Goal: Transaction & Acquisition: Download file/media

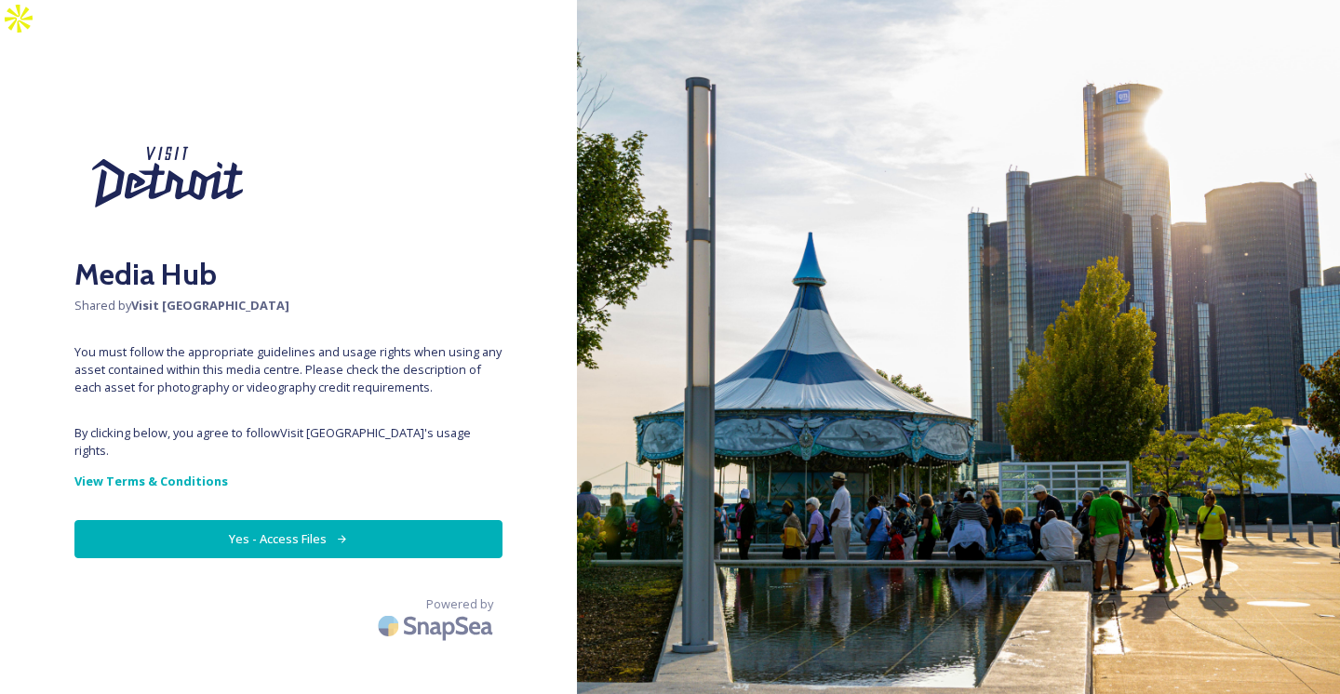
click at [306, 520] on button "Yes - Access Files" at bounding box center [288, 539] width 428 height 38
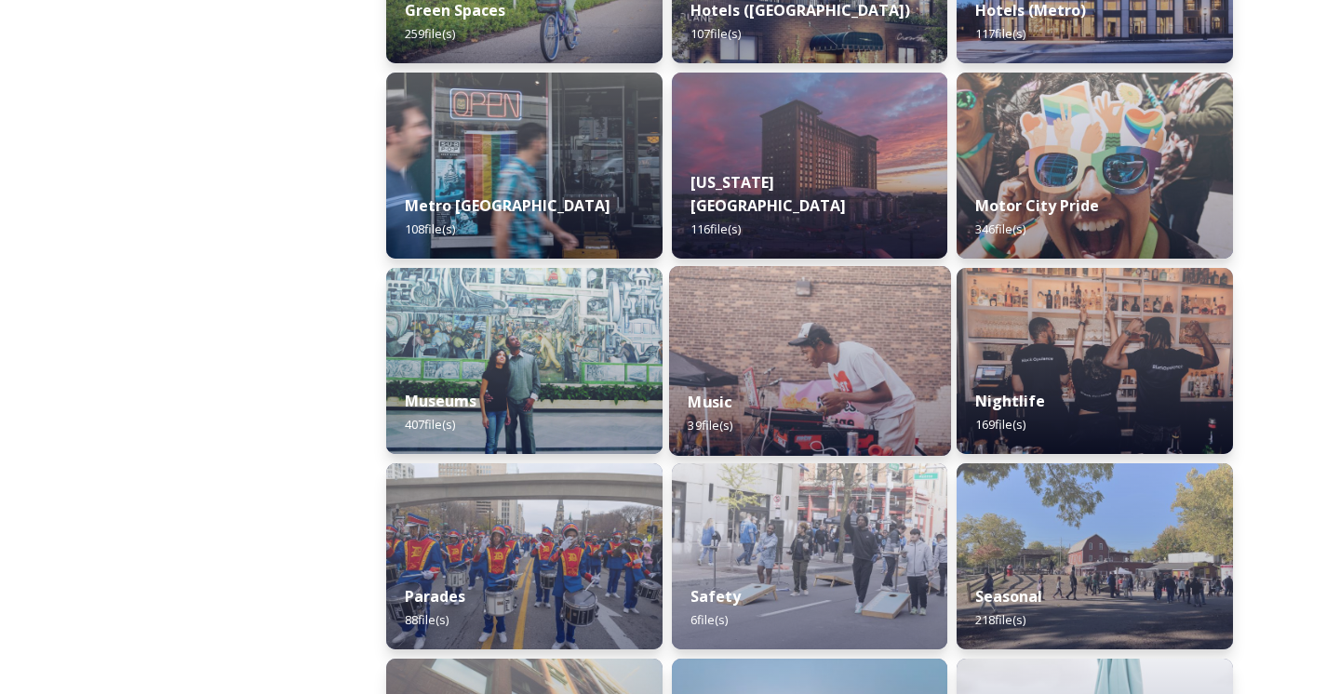
scroll to position [1191, 0]
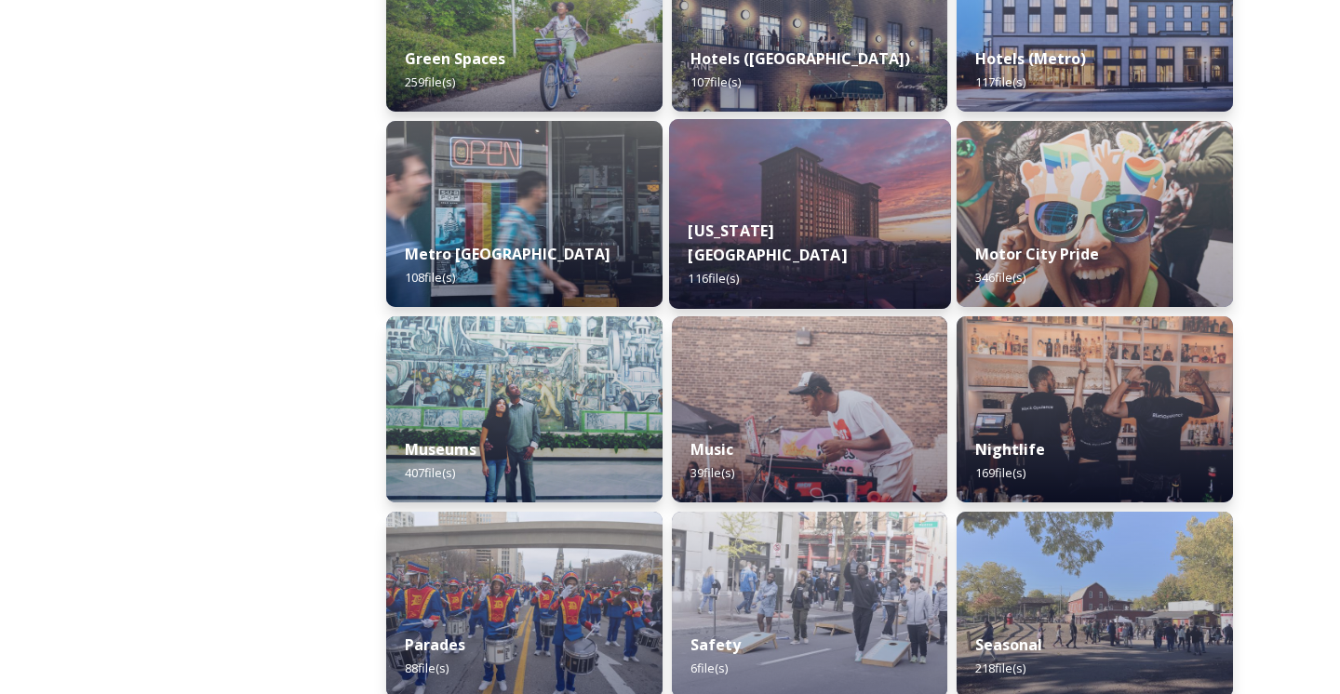
click at [785, 223] on strong "[US_STATE][GEOGRAPHIC_DATA]" at bounding box center [767, 242] width 158 height 45
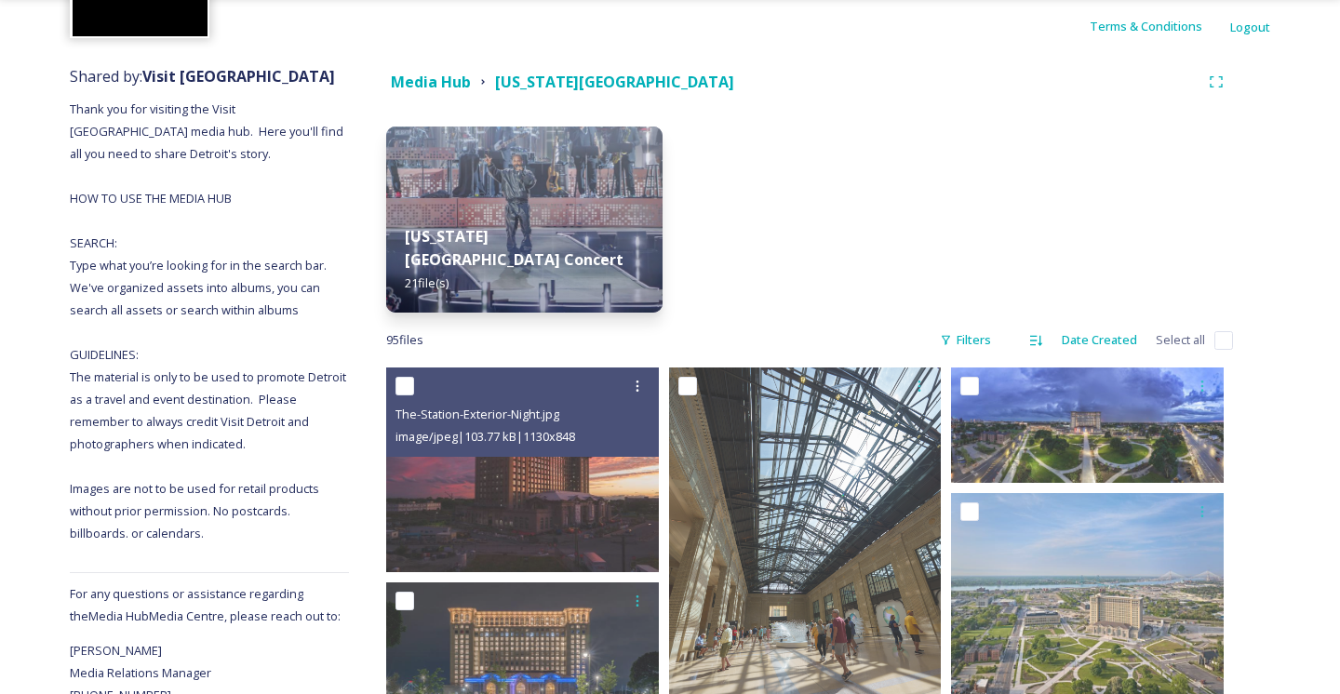
scroll to position [214, 0]
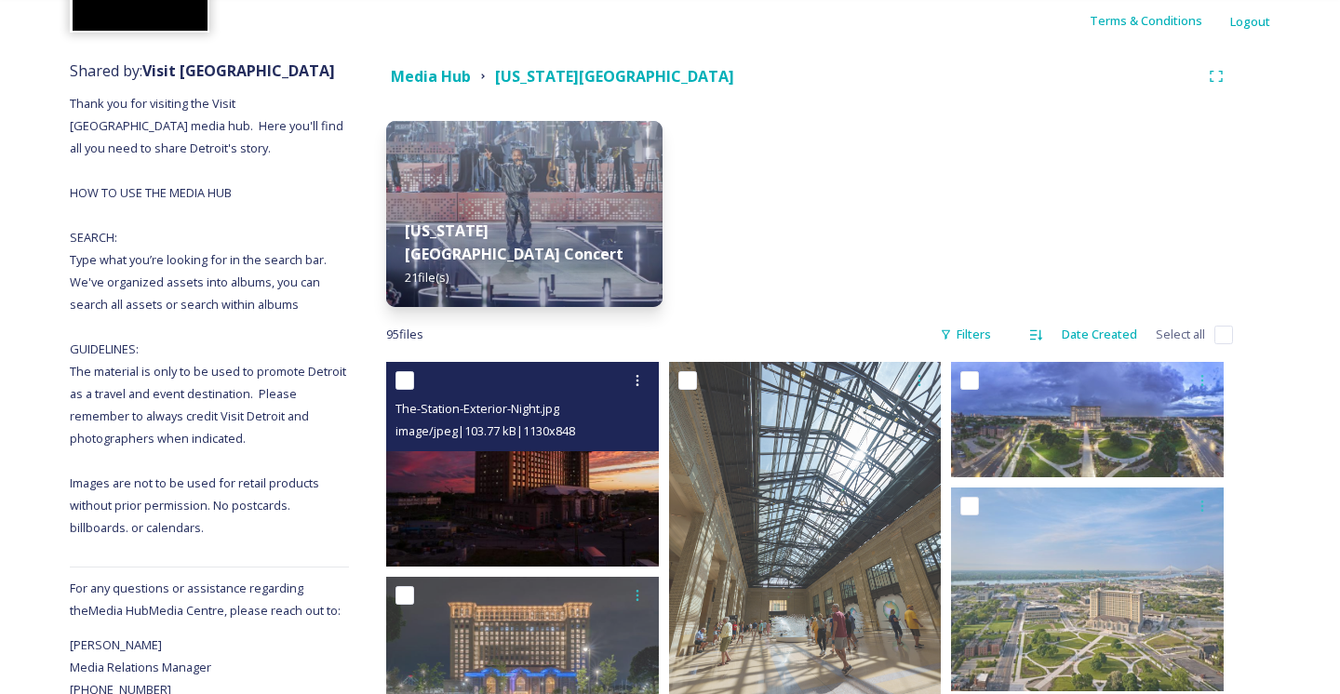
click at [569, 441] on img at bounding box center [522, 464] width 273 height 205
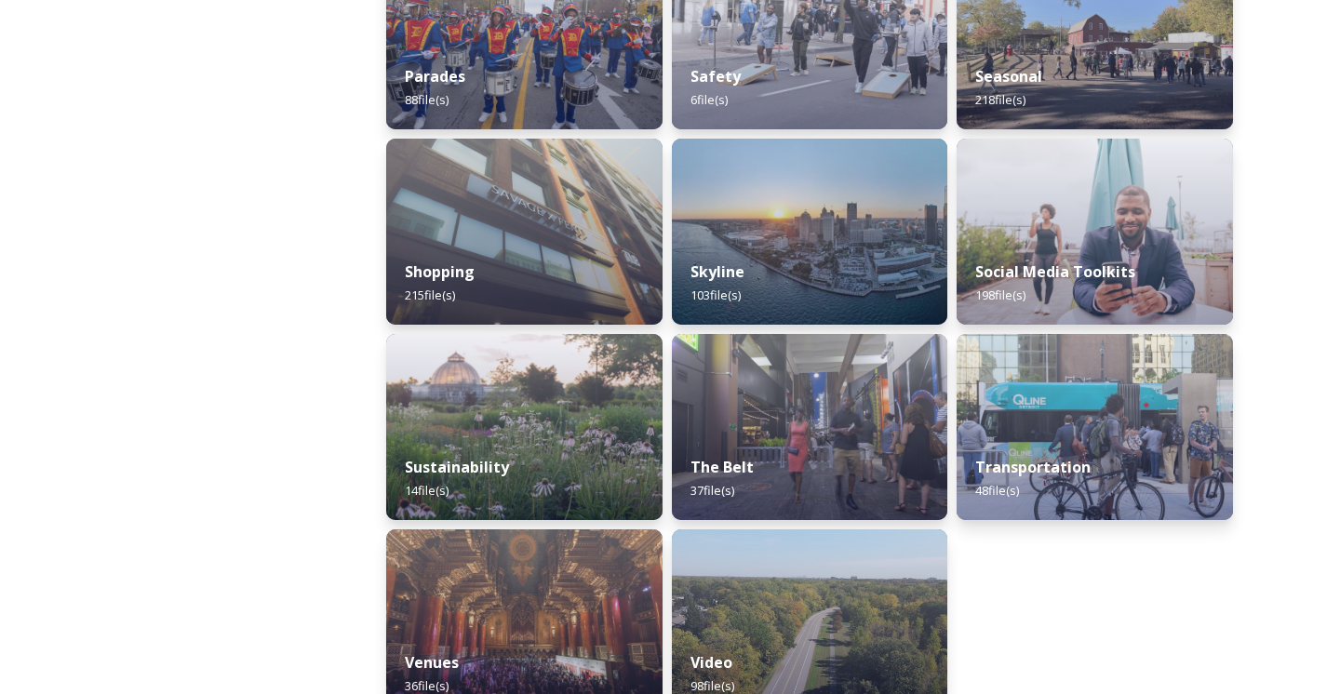
scroll to position [1762, 0]
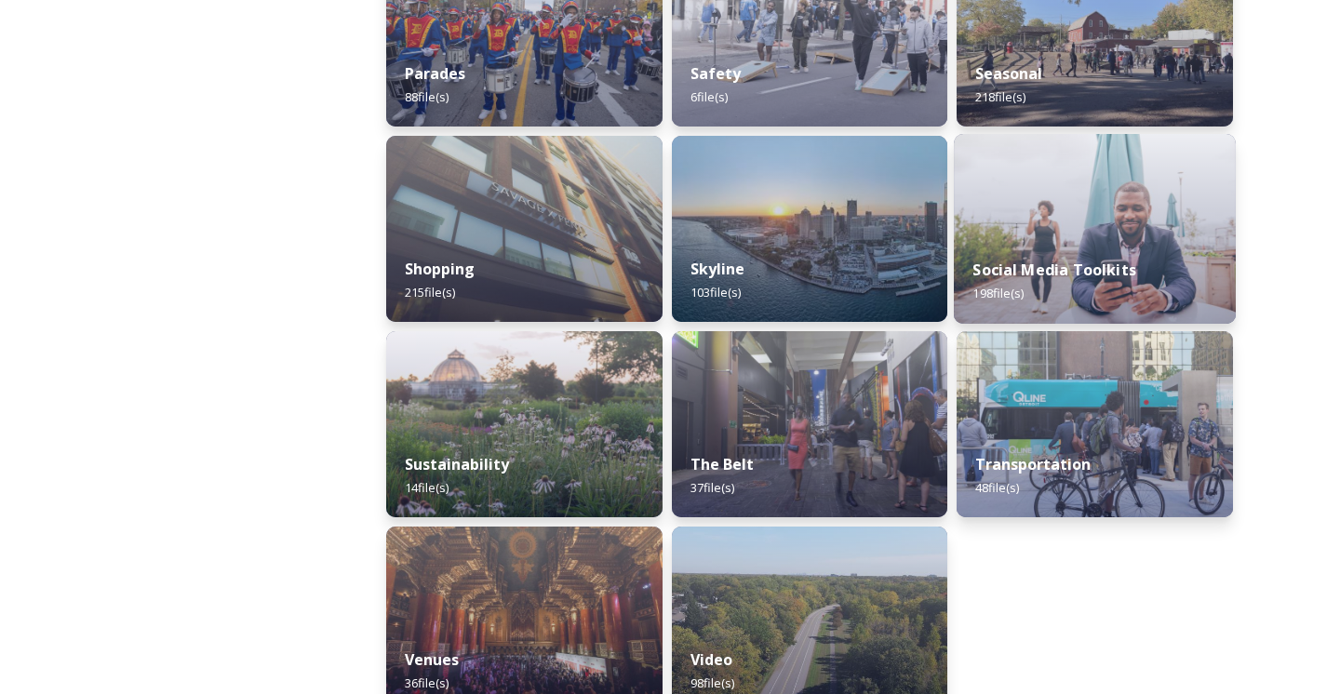
click at [1070, 202] on img at bounding box center [1095, 229] width 282 height 190
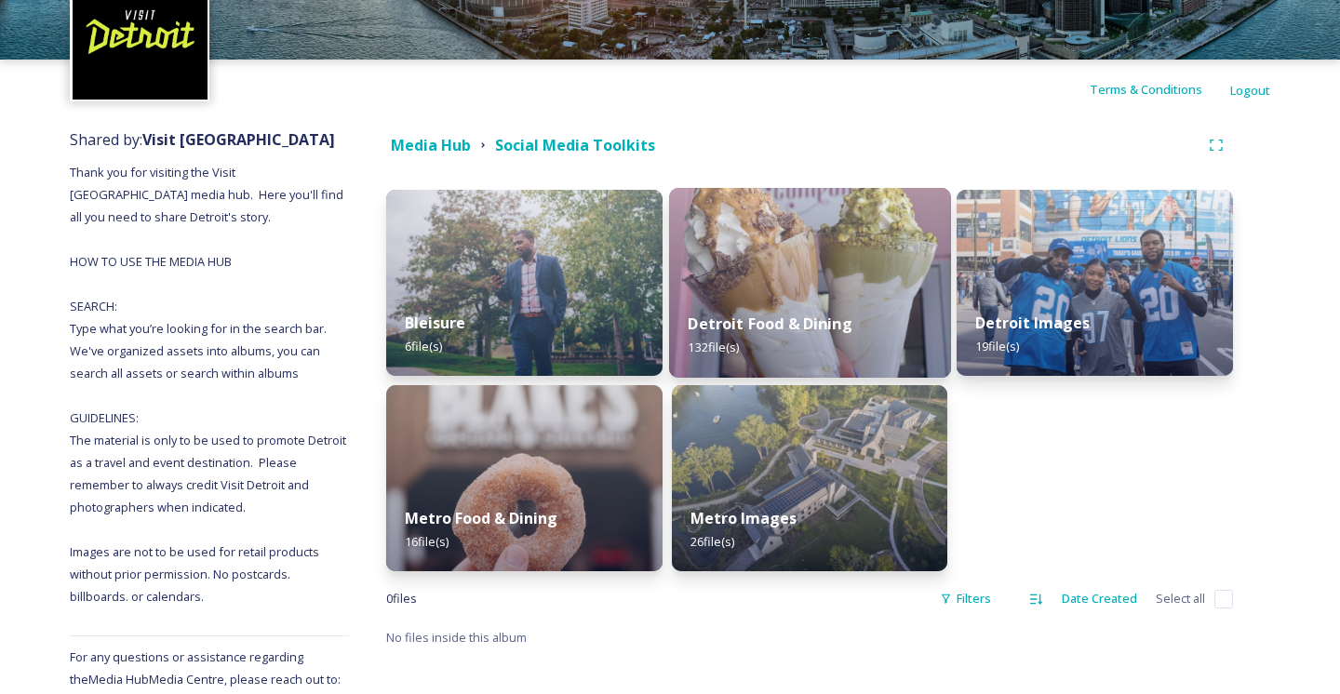
scroll to position [146, 0]
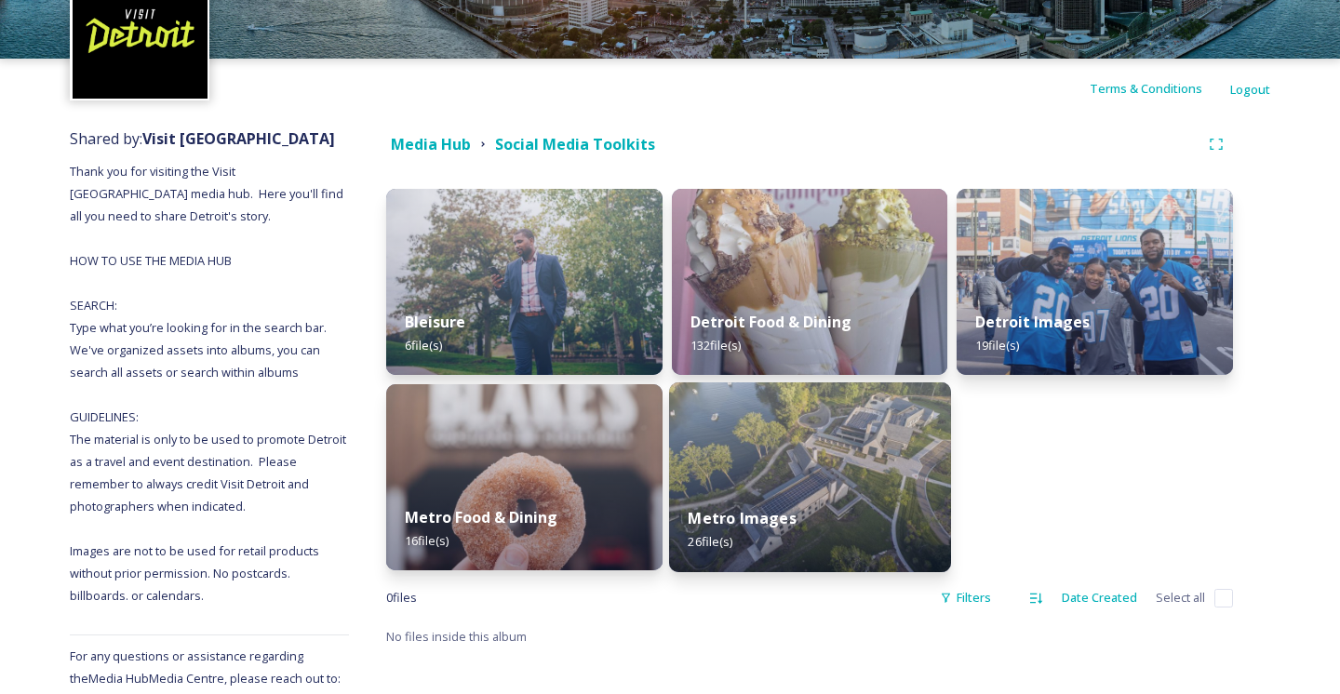
click at [824, 433] on img at bounding box center [810, 477] width 282 height 190
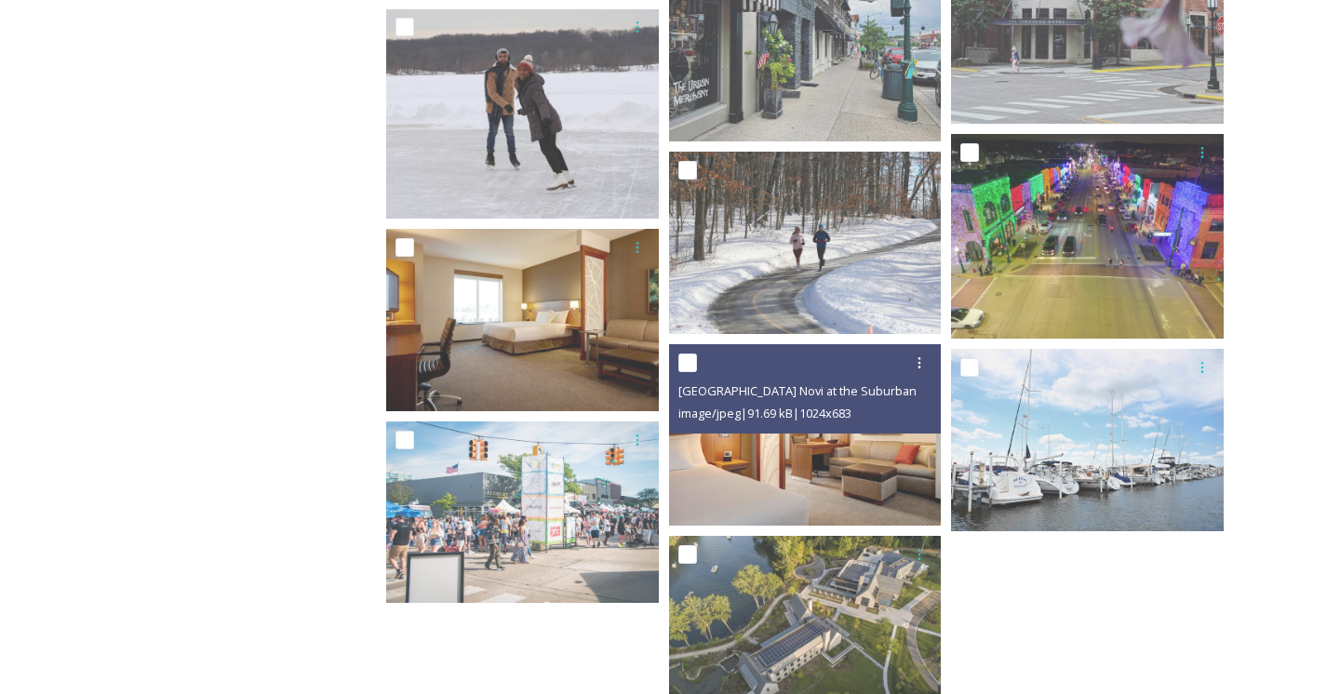
scroll to position [1593, 0]
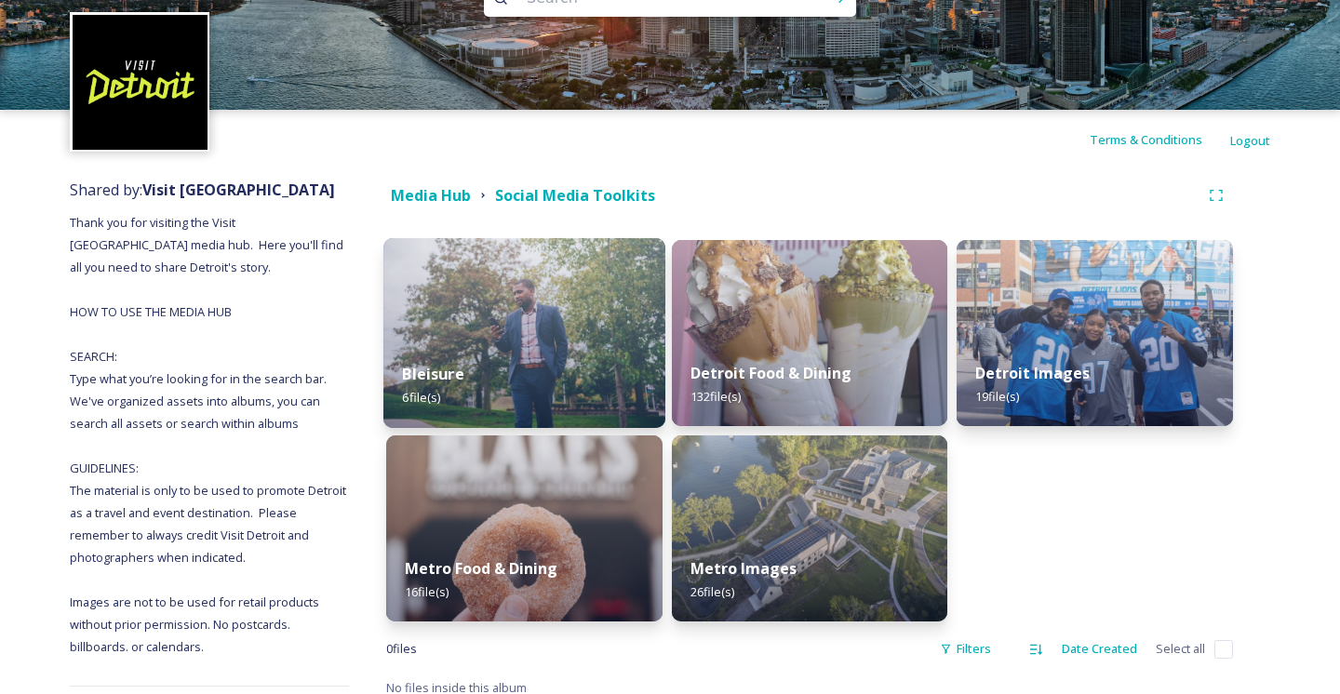
scroll to position [127, 0]
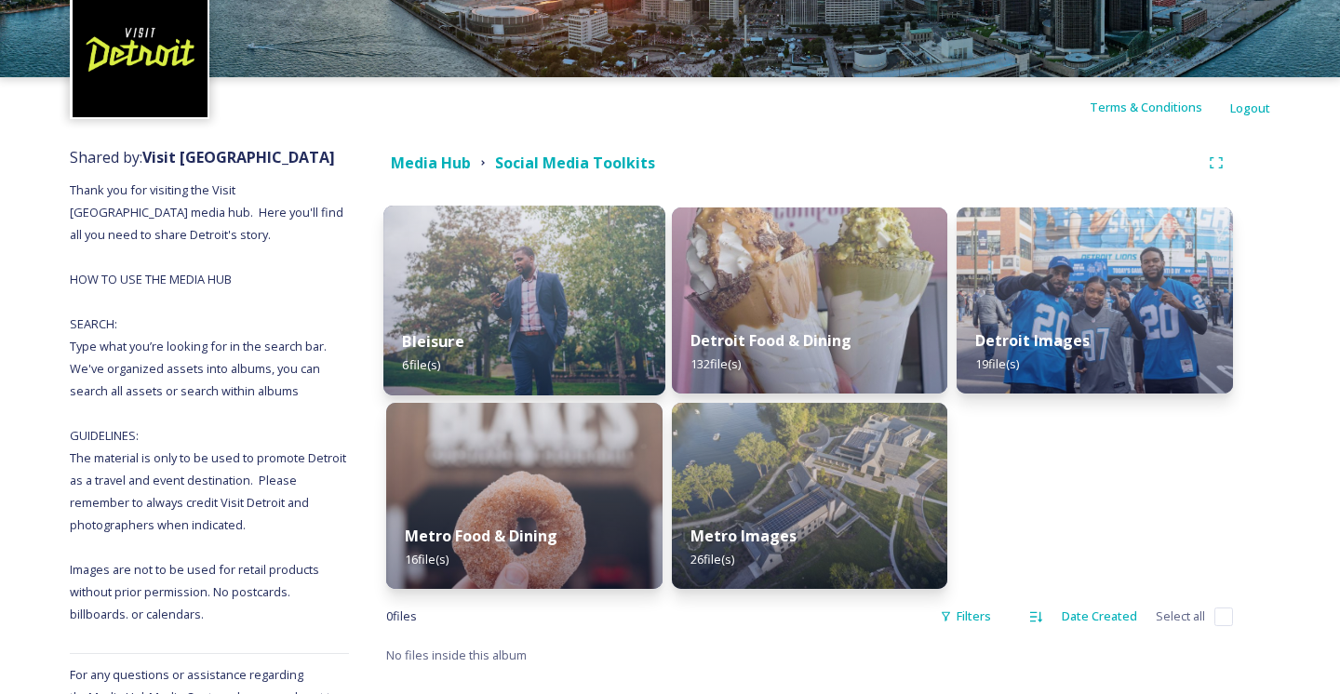
click at [474, 311] on div "Bleisure 6 file(s)" at bounding box center [524, 353] width 282 height 85
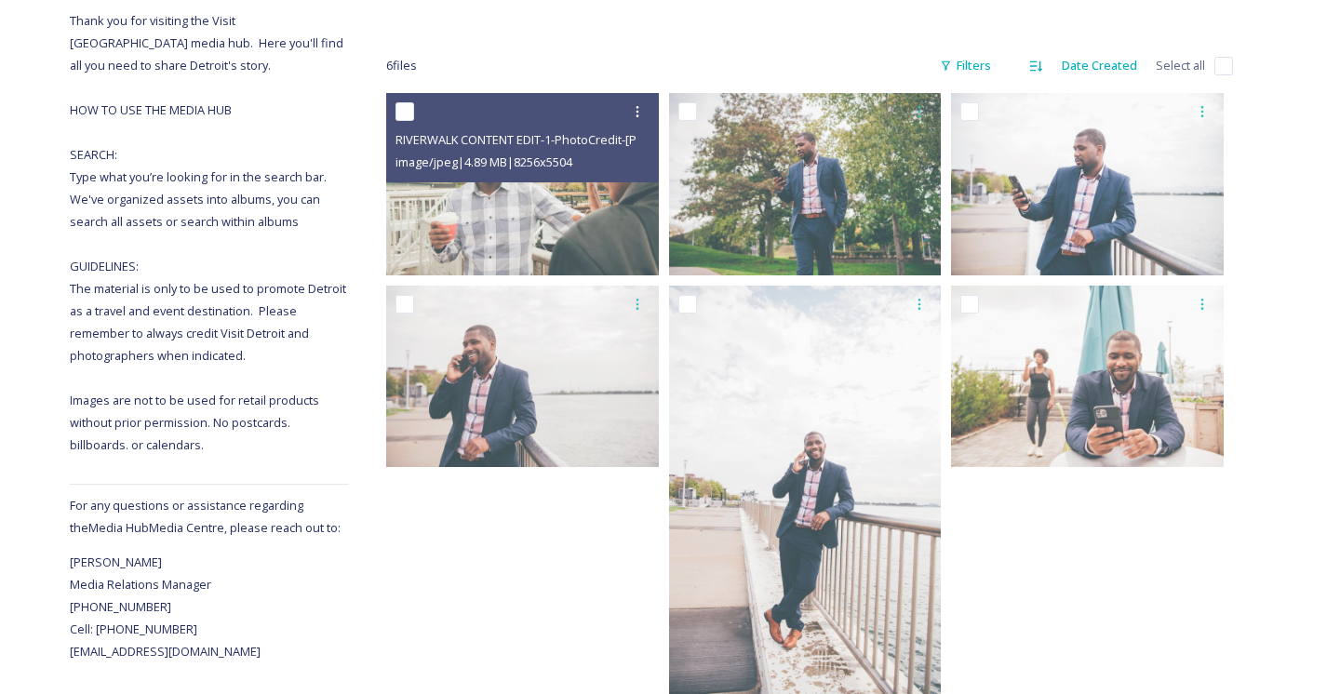
scroll to position [300, 0]
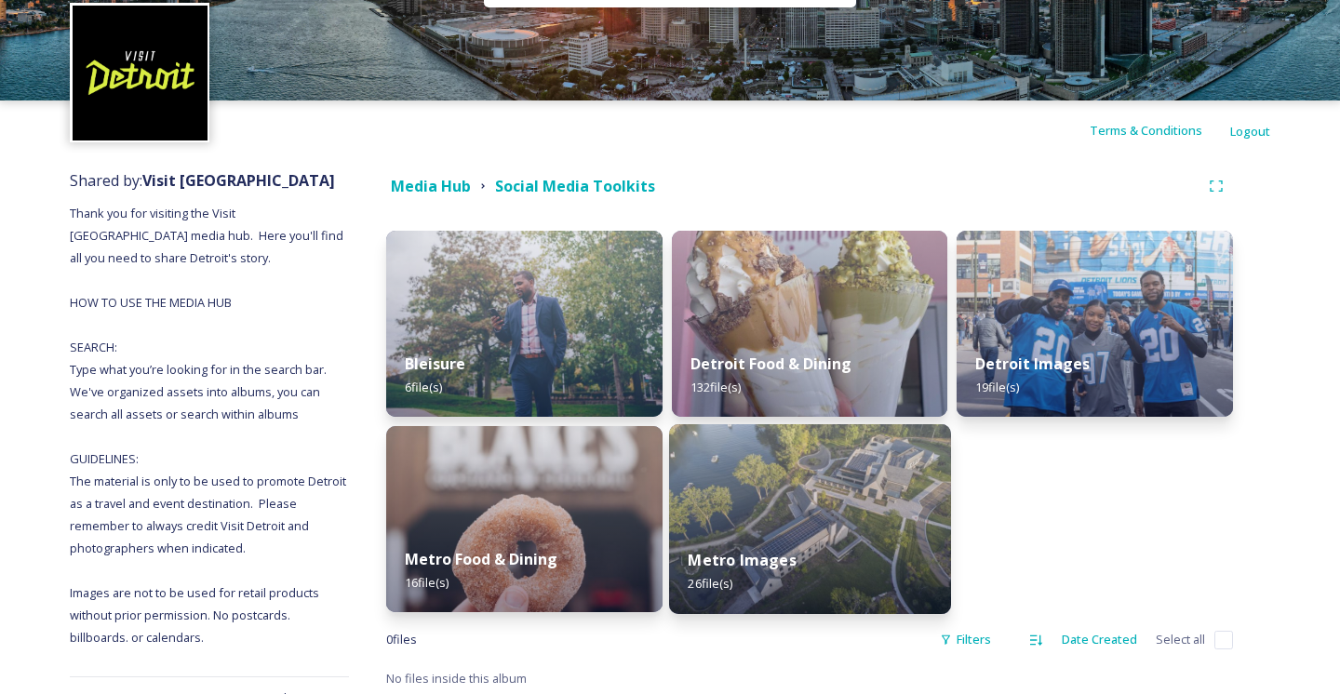
scroll to position [120, 0]
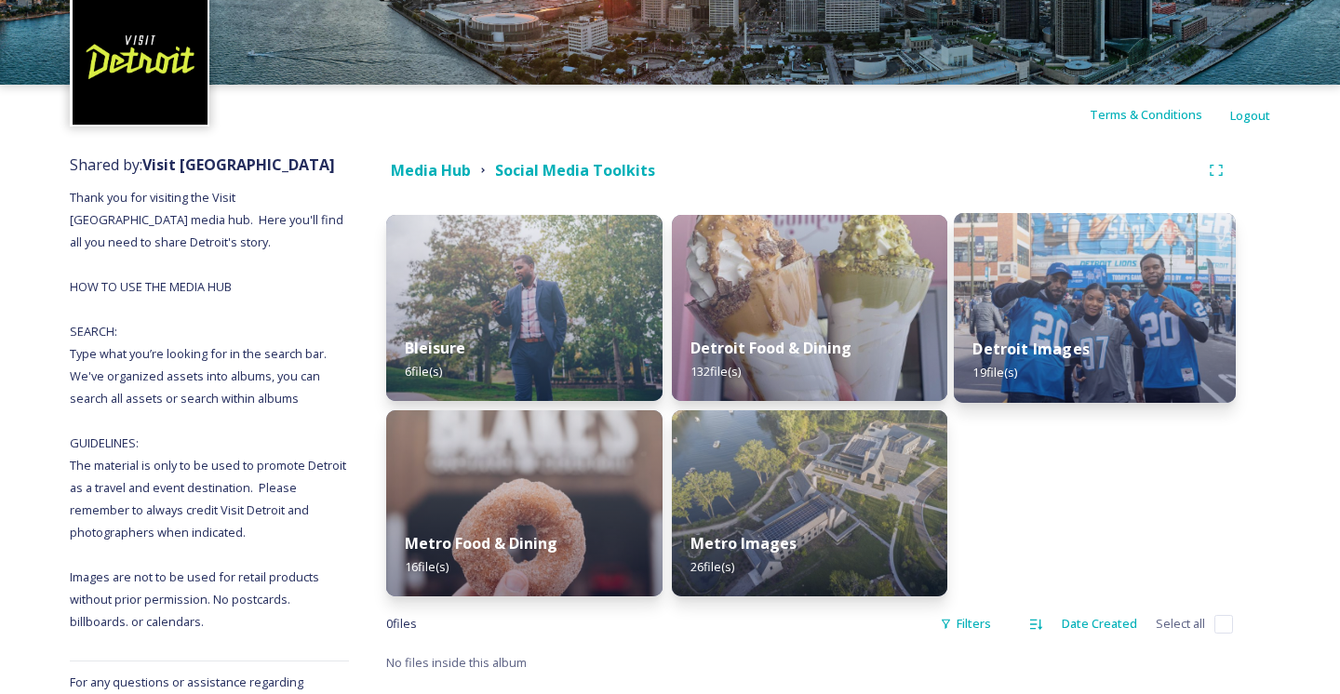
click at [1075, 339] on strong "Detroit Images" at bounding box center [1031, 349] width 116 height 20
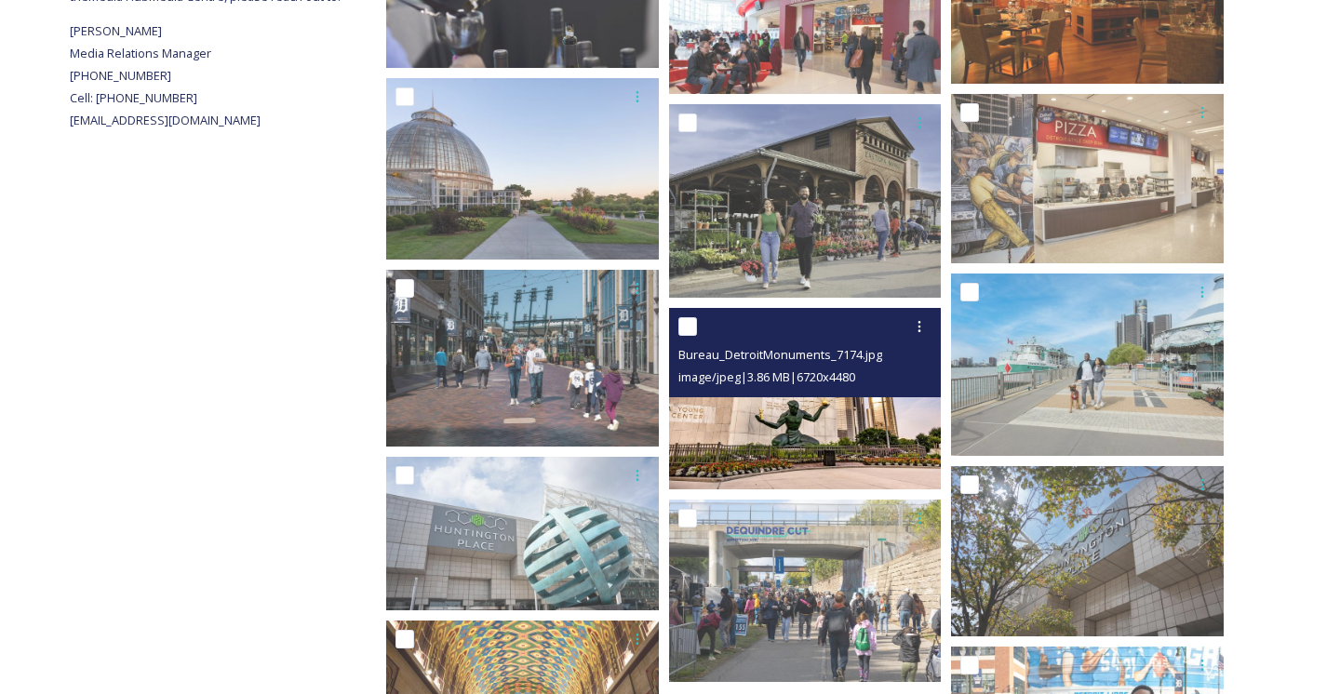
scroll to position [833, 0]
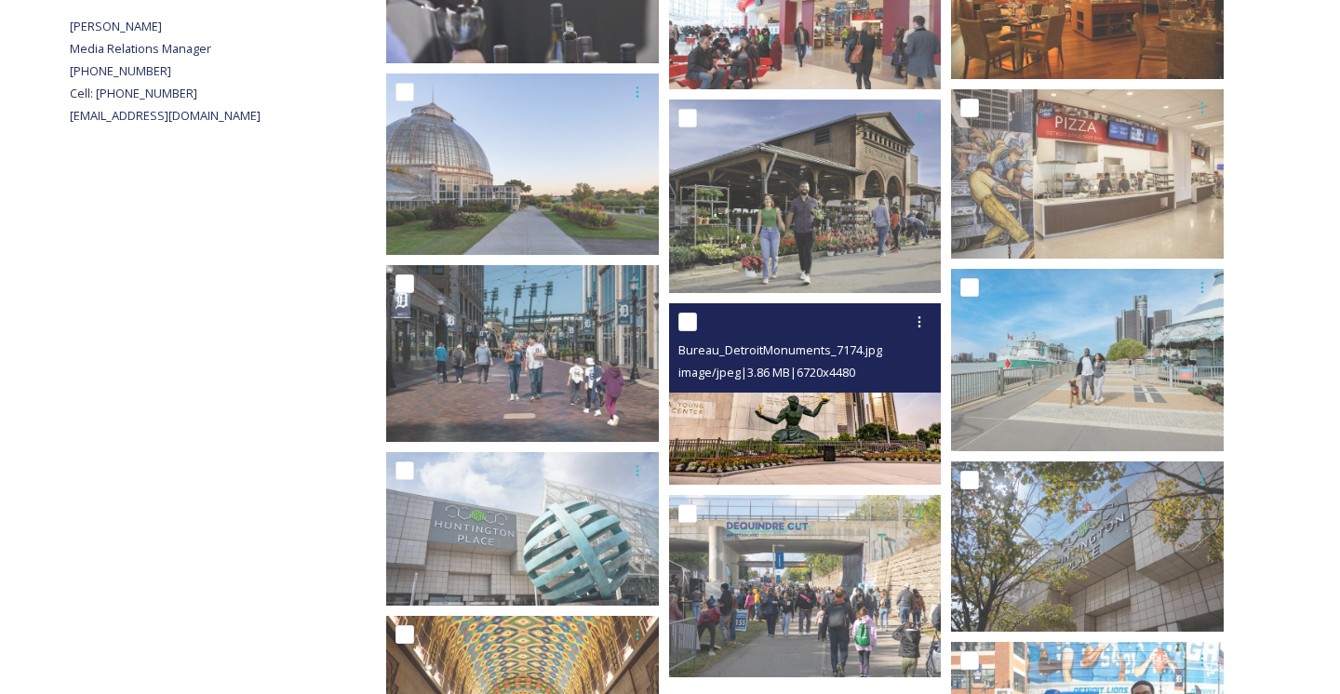
click at [838, 407] on img at bounding box center [805, 393] width 273 height 181
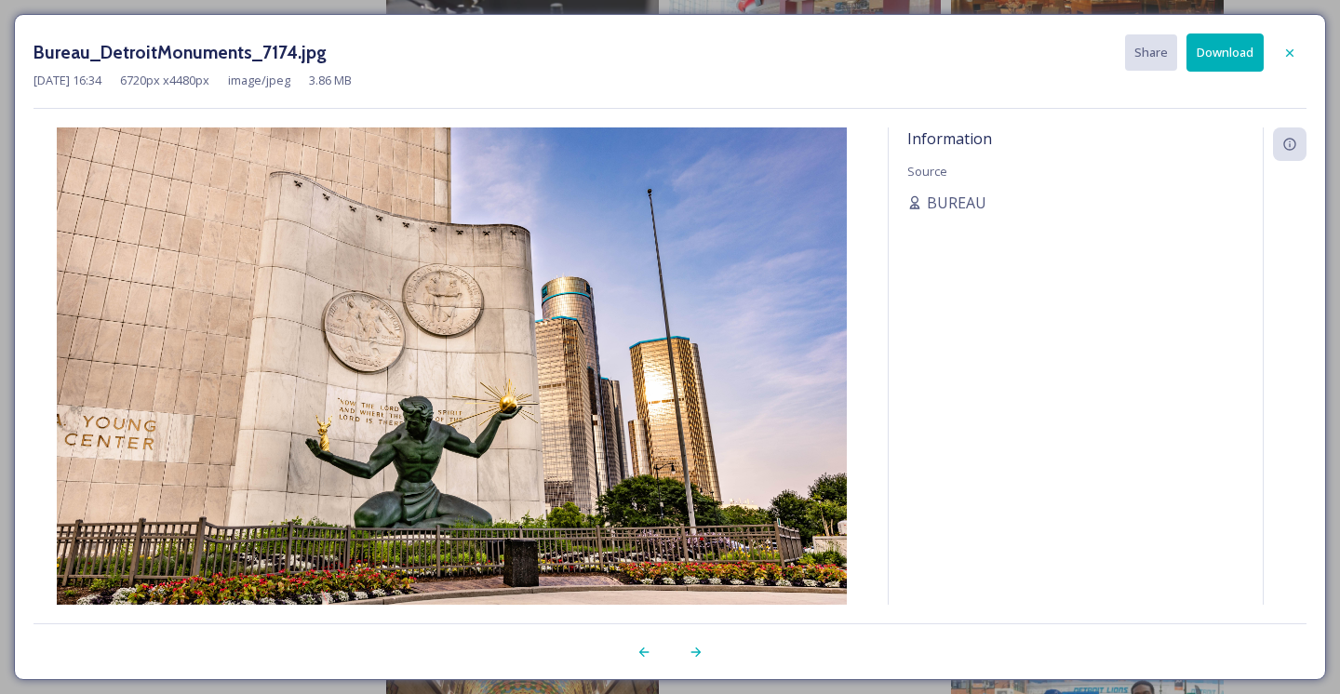
click at [1225, 58] on button "Download" at bounding box center [1224, 52] width 77 height 38
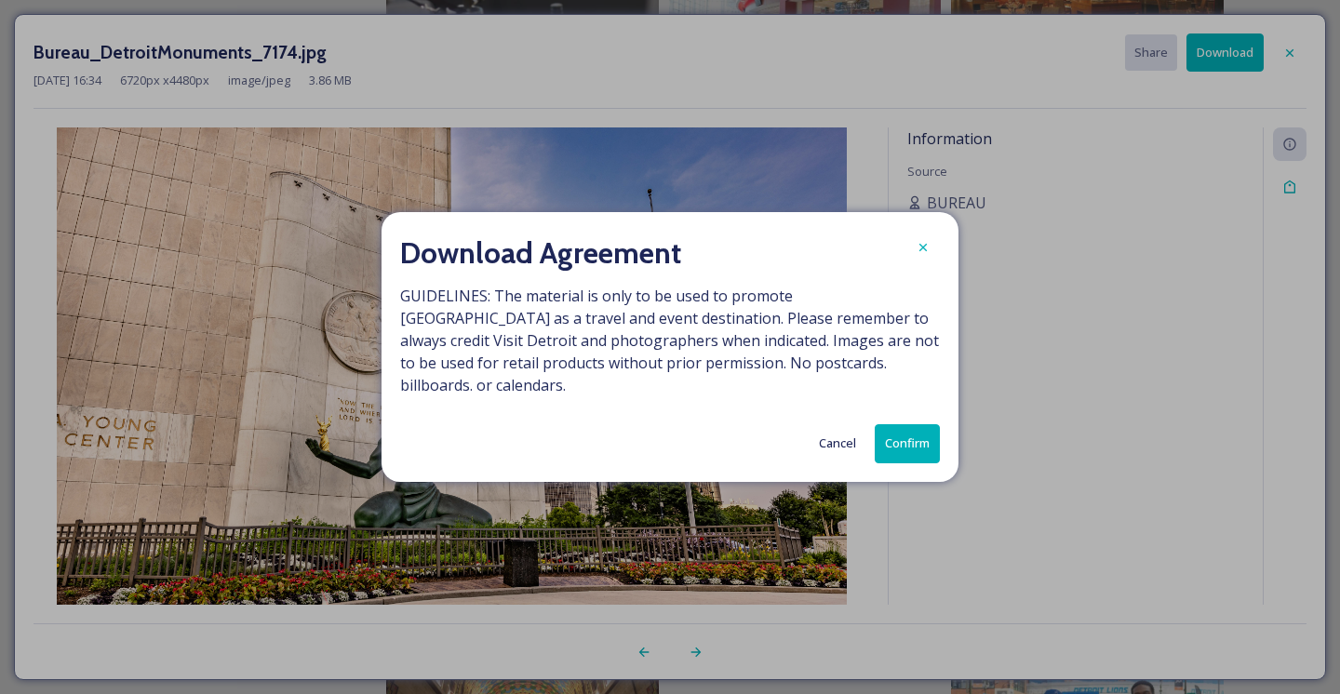
click at [909, 431] on button "Confirm" at bounding box center [907, 443] width 65 height 38
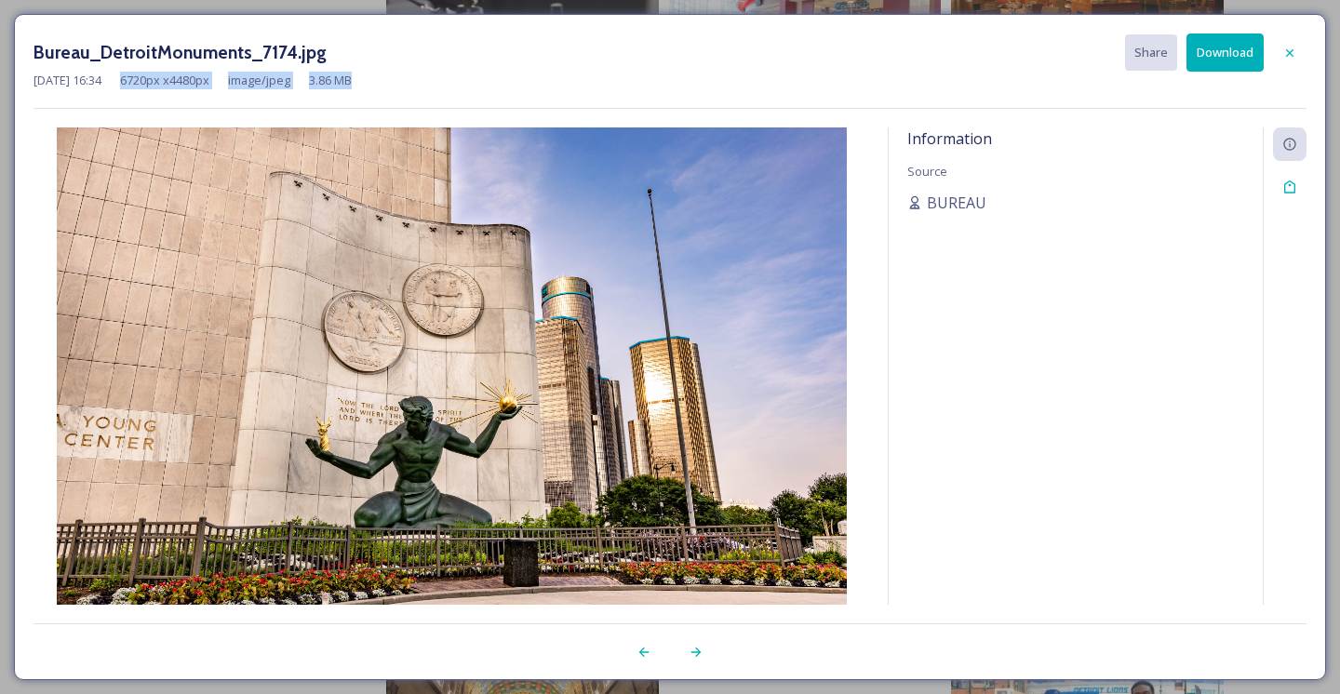
drag, startPoint x: 149, startPoint y: 78, endPoint x: 377, endPoint y: 93, distance: 228.4
click at [377, 93] on div "Bureau_DetroitMonuments_7174.jpg Share Download [DATE] 16:34 6720 px x 4480 px …" at bounding box center [669, 70] width 1273 height 75
copy div "6720 px x 4480 px image/jpeg 3.86 MB"
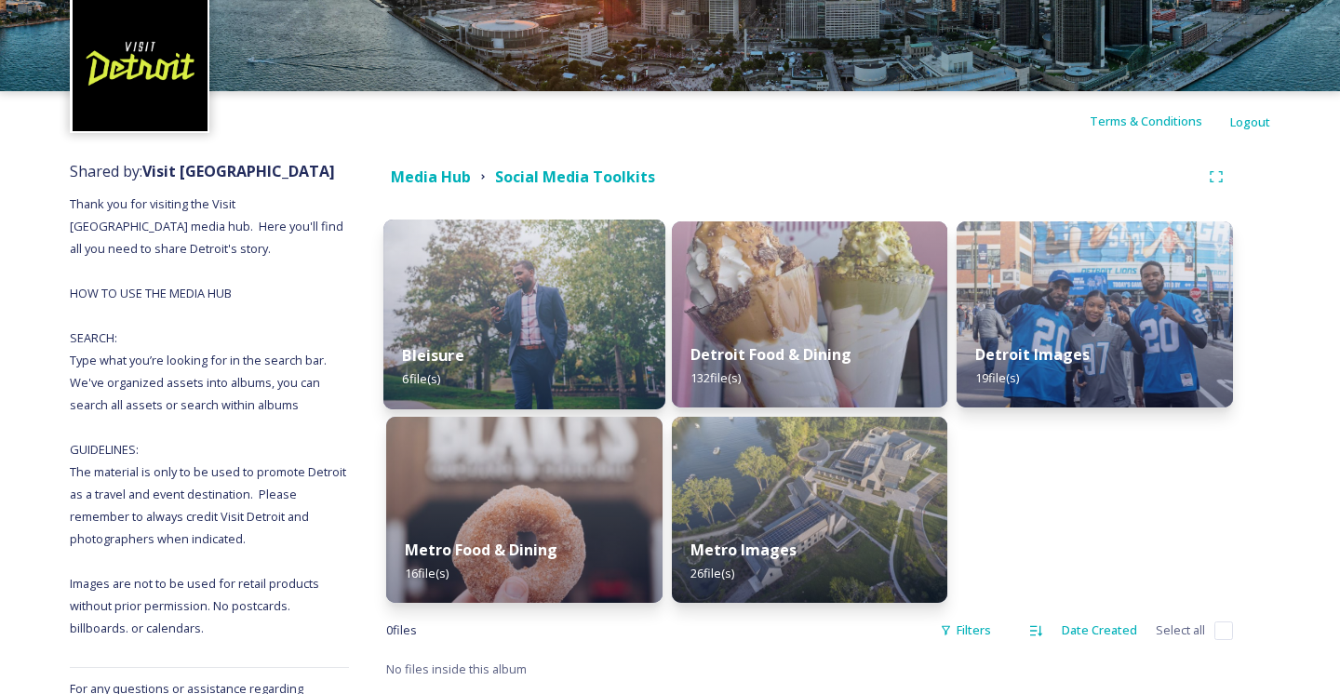
scroll to position [167, 0]
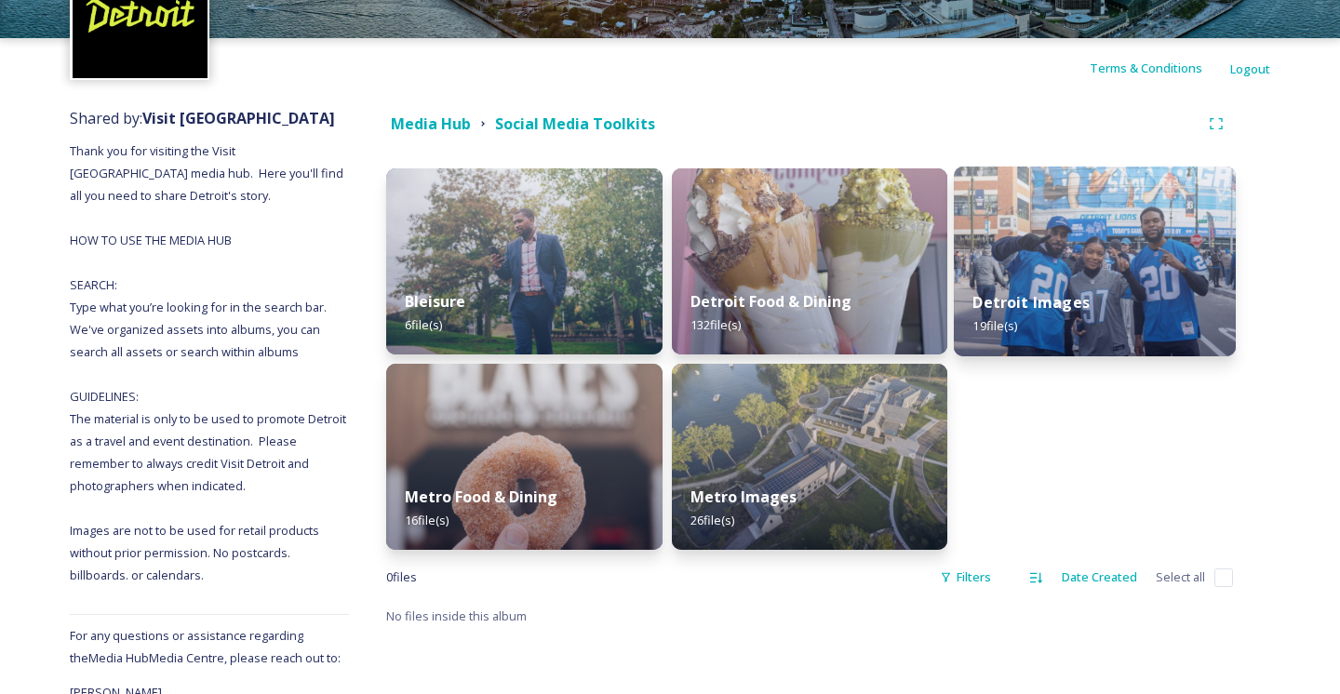
click at [1058, 292] on strong "Detroit Images" at bounding box center [1031, 302] width 116 height 20
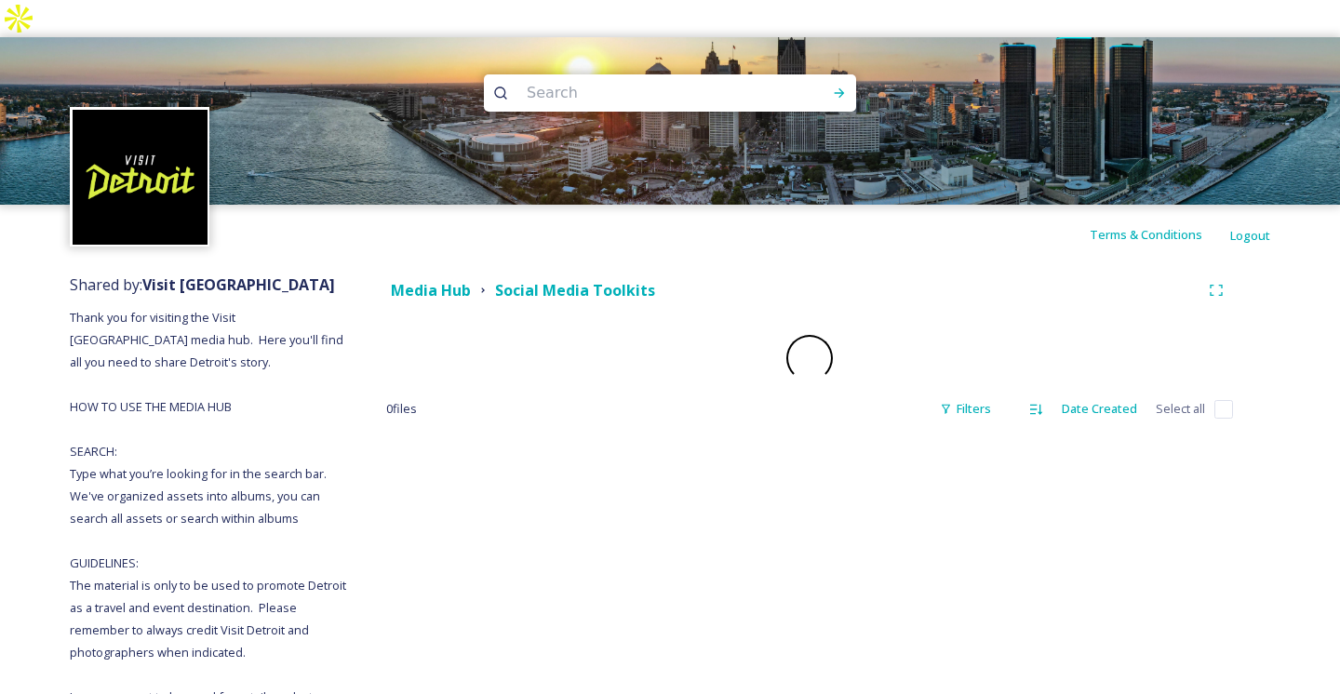
click at [1058, 279] on div "Media Hub Social Media Toolkits" at bounding box center [792, 290] width 813 height 23
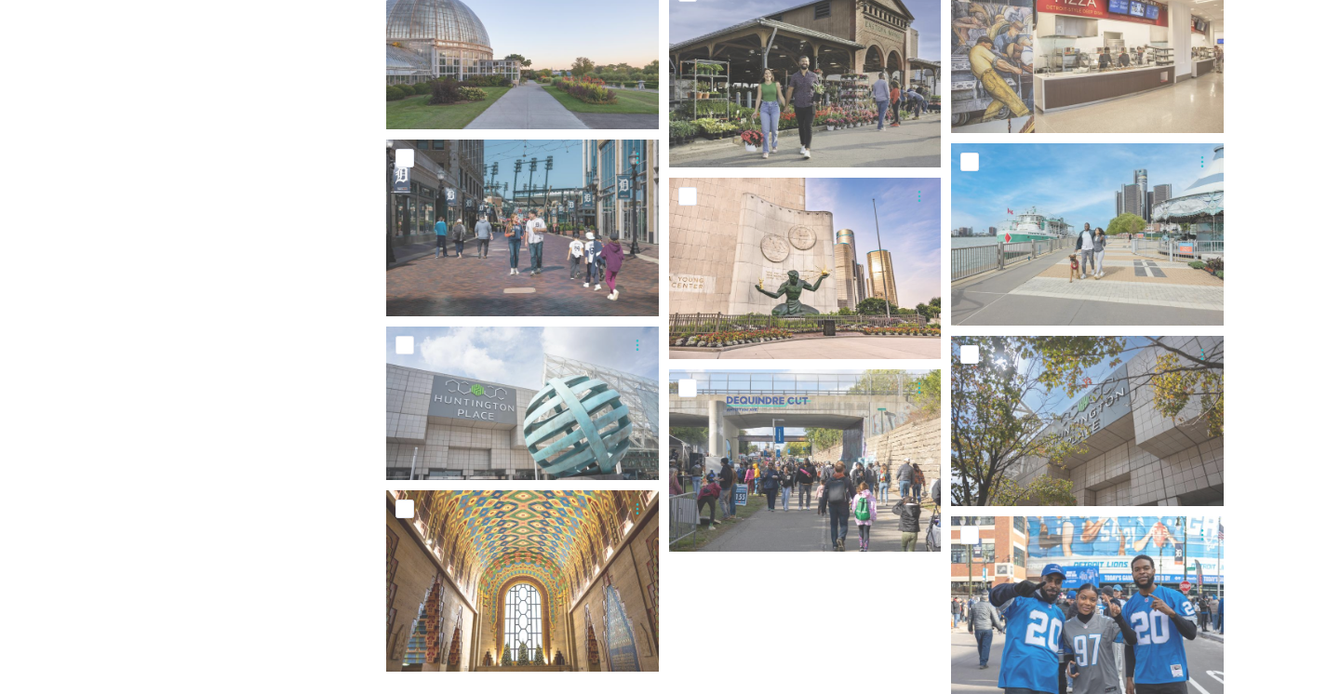
scroll to position [966, 0]
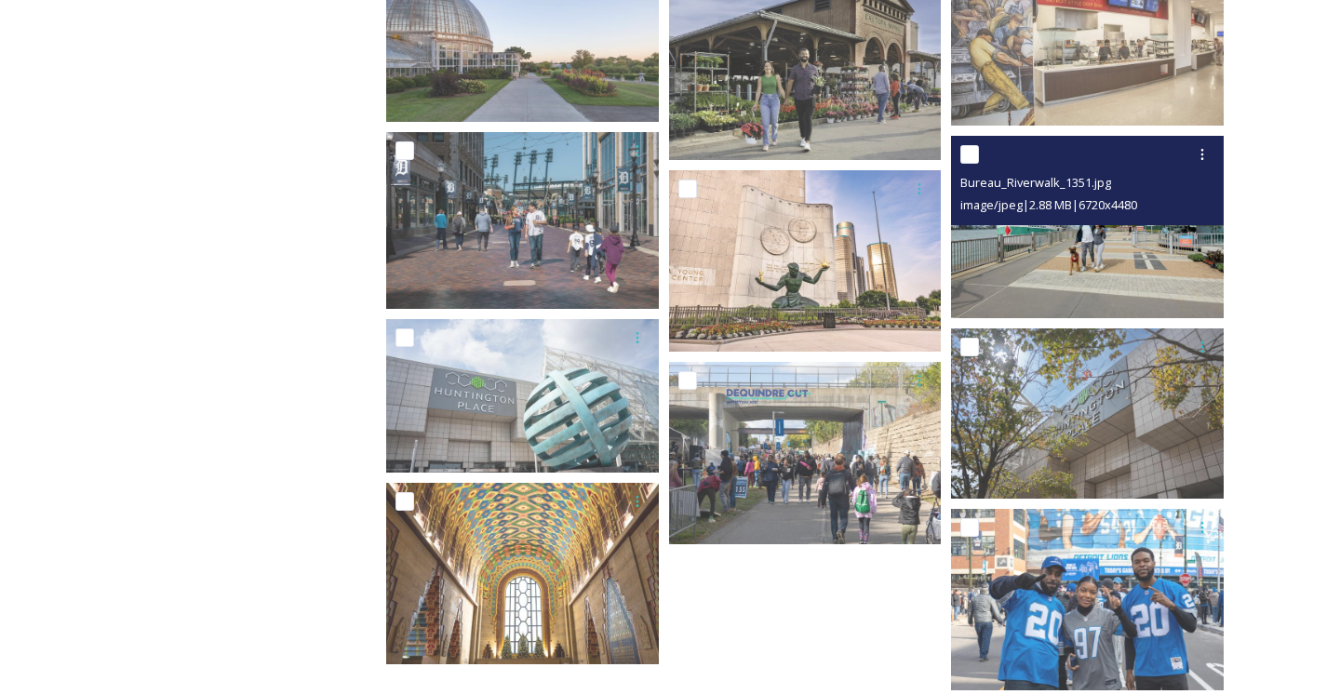
click at [1090, 241] on img at bounding box center [1087, 226] width 273 height 181
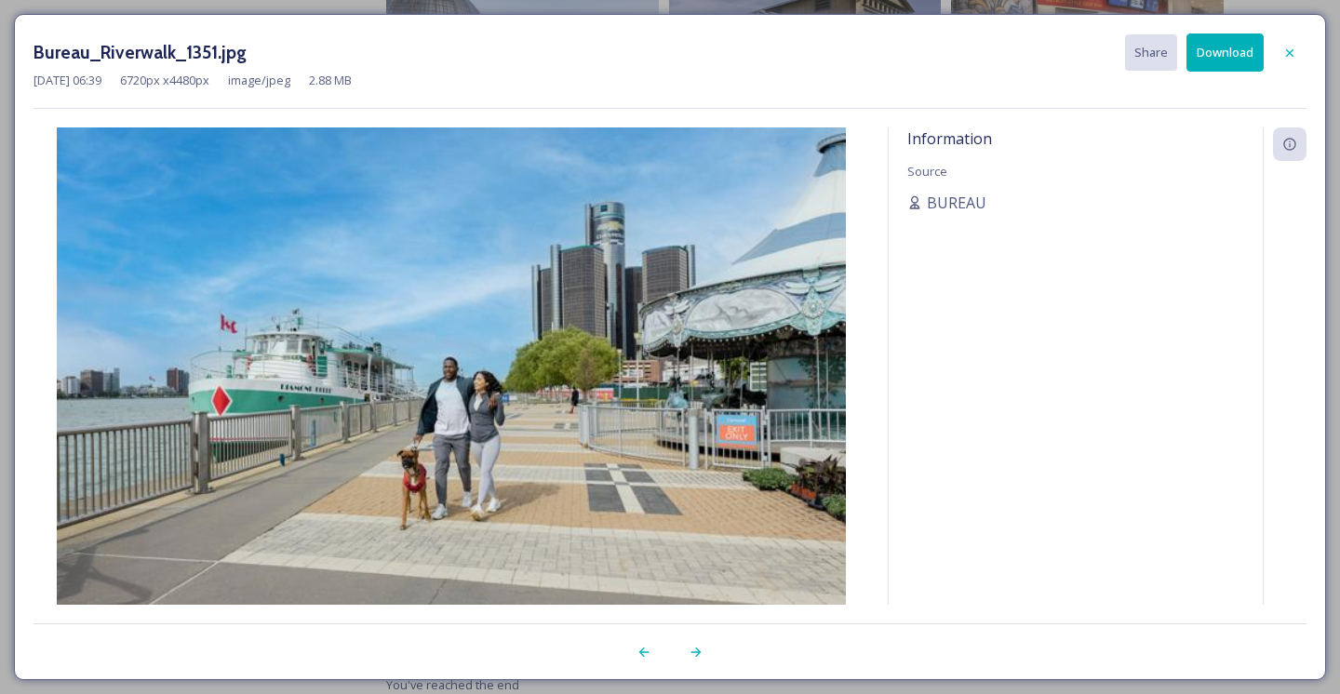
scroll to position [940, 0]
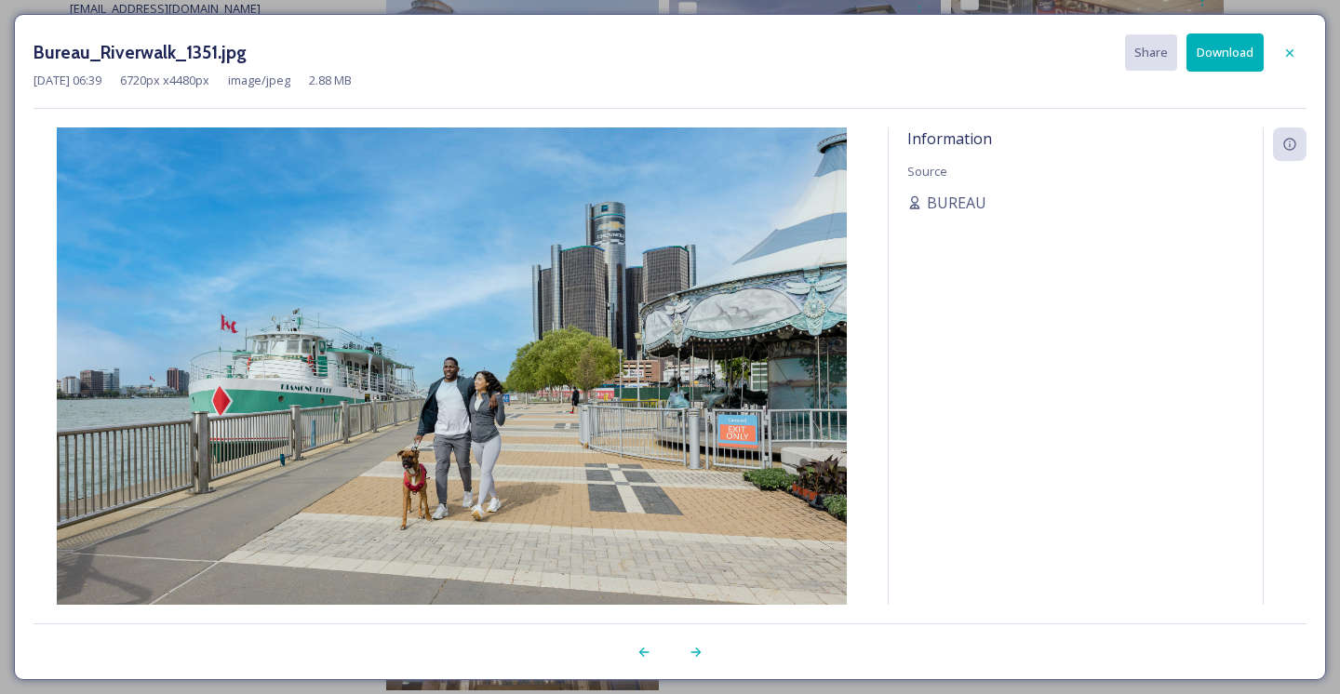
click at [1221, 61] on button "Download" at bounding box center [1224, 52] width 77 height 38
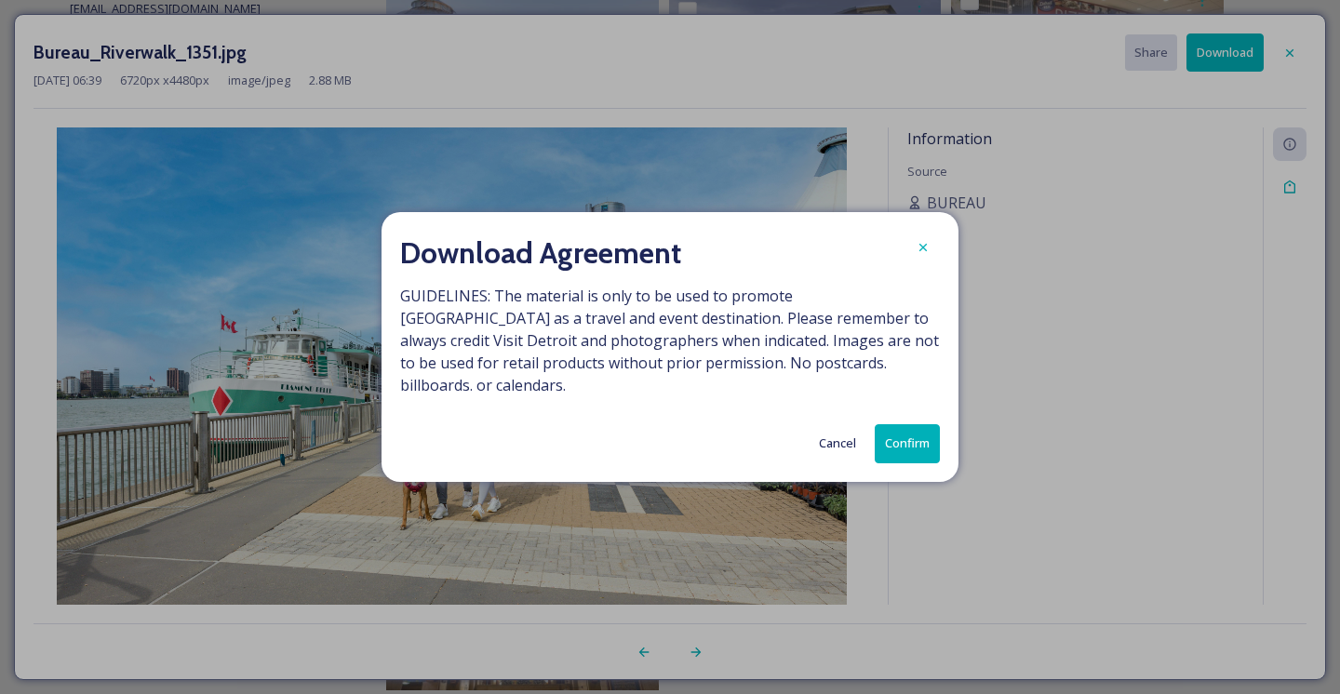
click at [912, 439] on button "Confirm" at bounding box center [907, 443] width 65 height 38
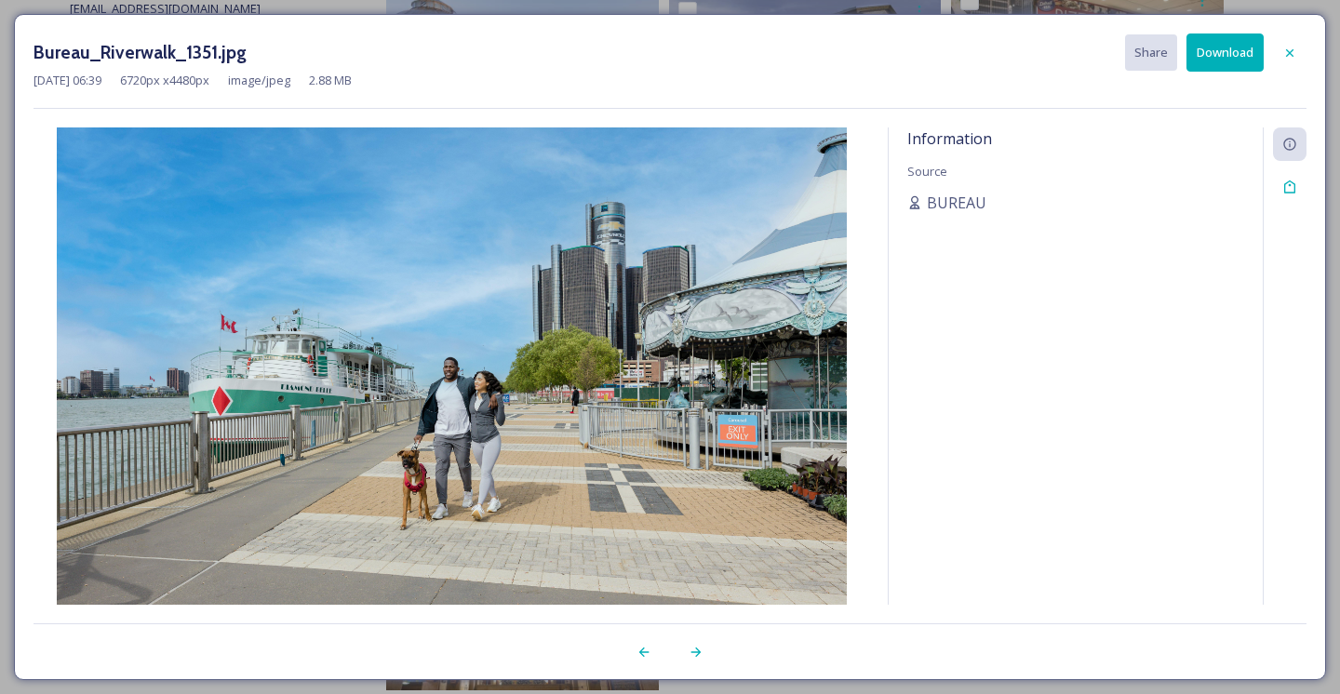
click at [5, 491] on div "Bureau_Riverwalk_1351.jpg Share Download [DATE] 06:39 6720 px x 4480 px image/j…" at bounding box center [670, 347] width 1340 height 694
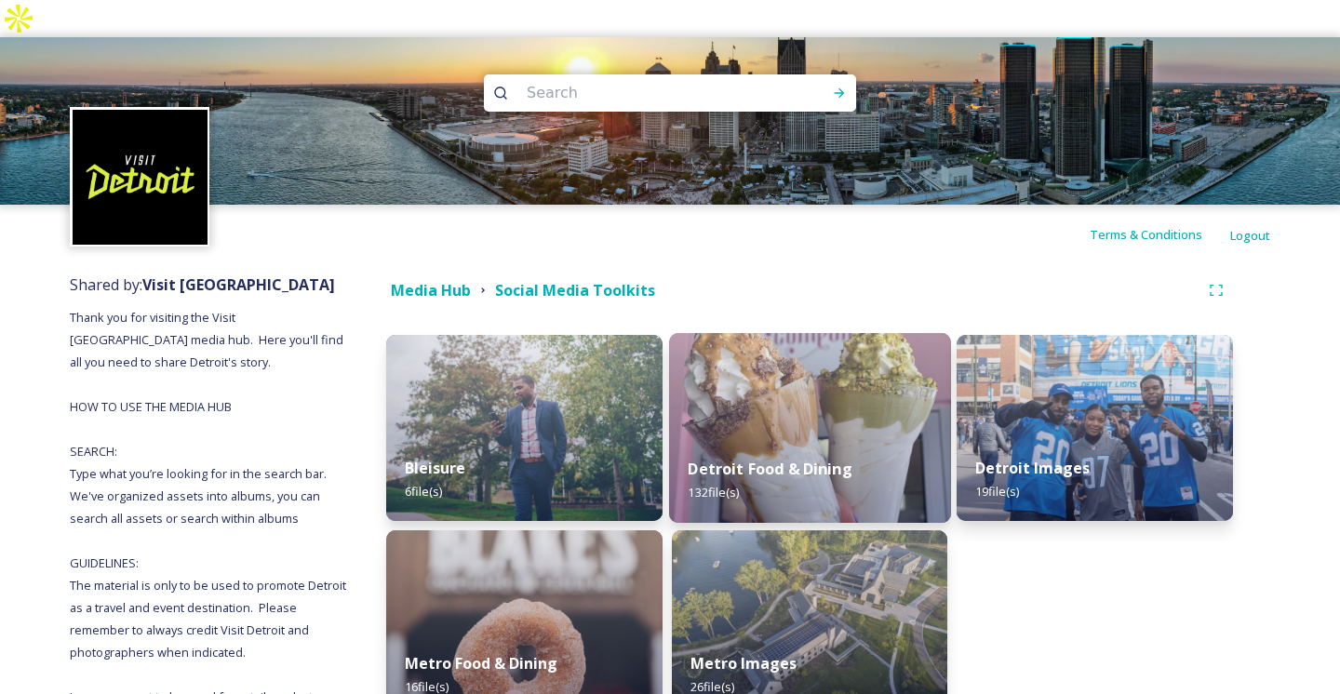
click at [790, 438] on div "Detroit Food & Dining 132 file(s)" at bounding box center [810, 480] width 282 height 85
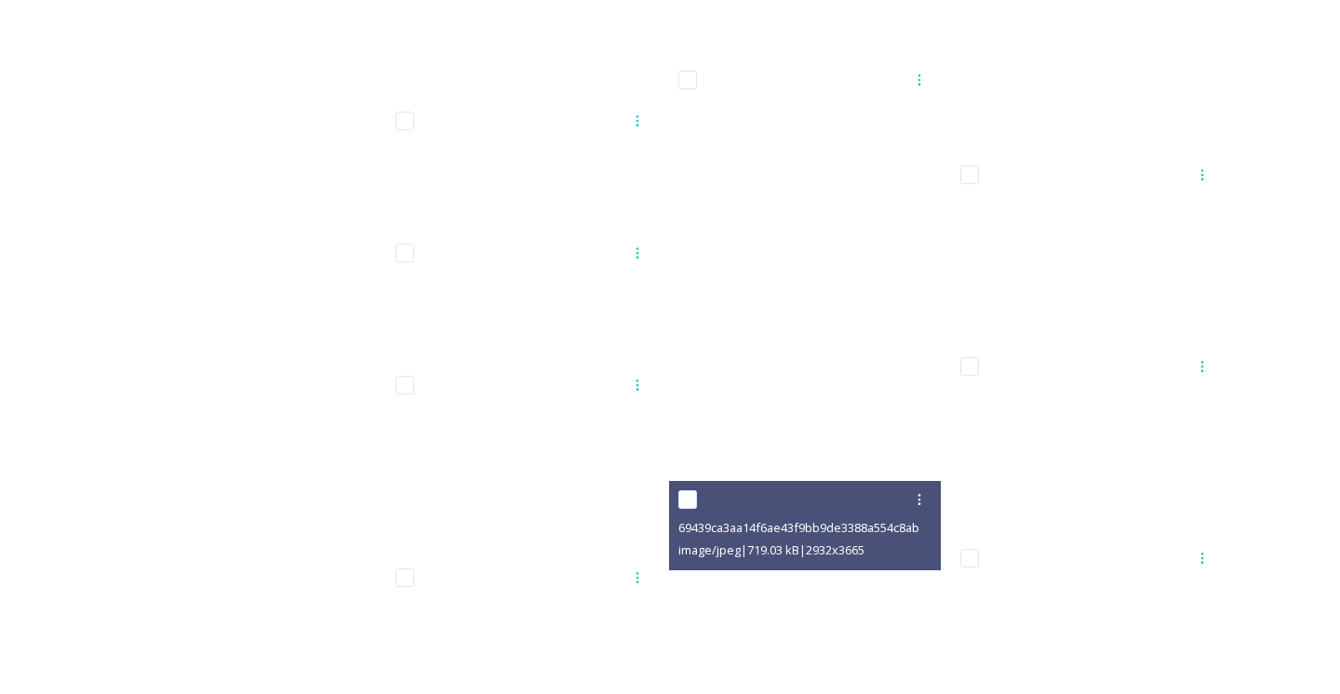
scroll to position [7140, 0]
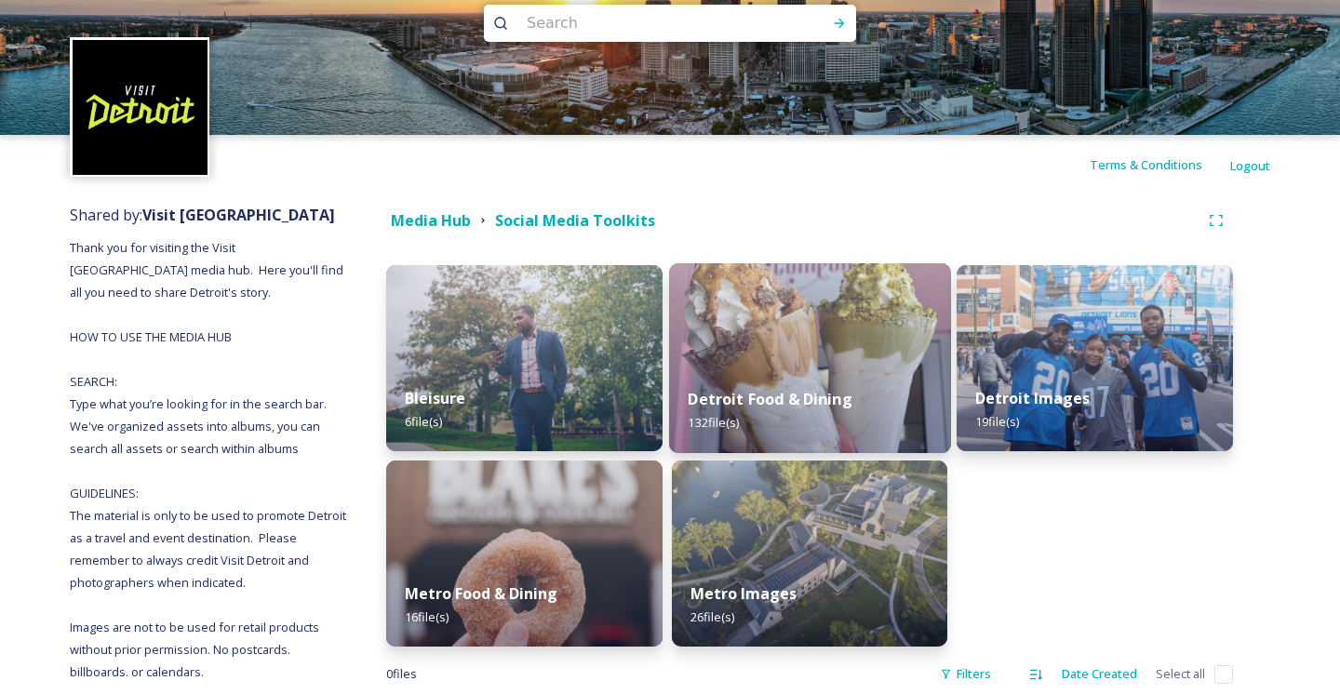
scroll to position [138, 0]
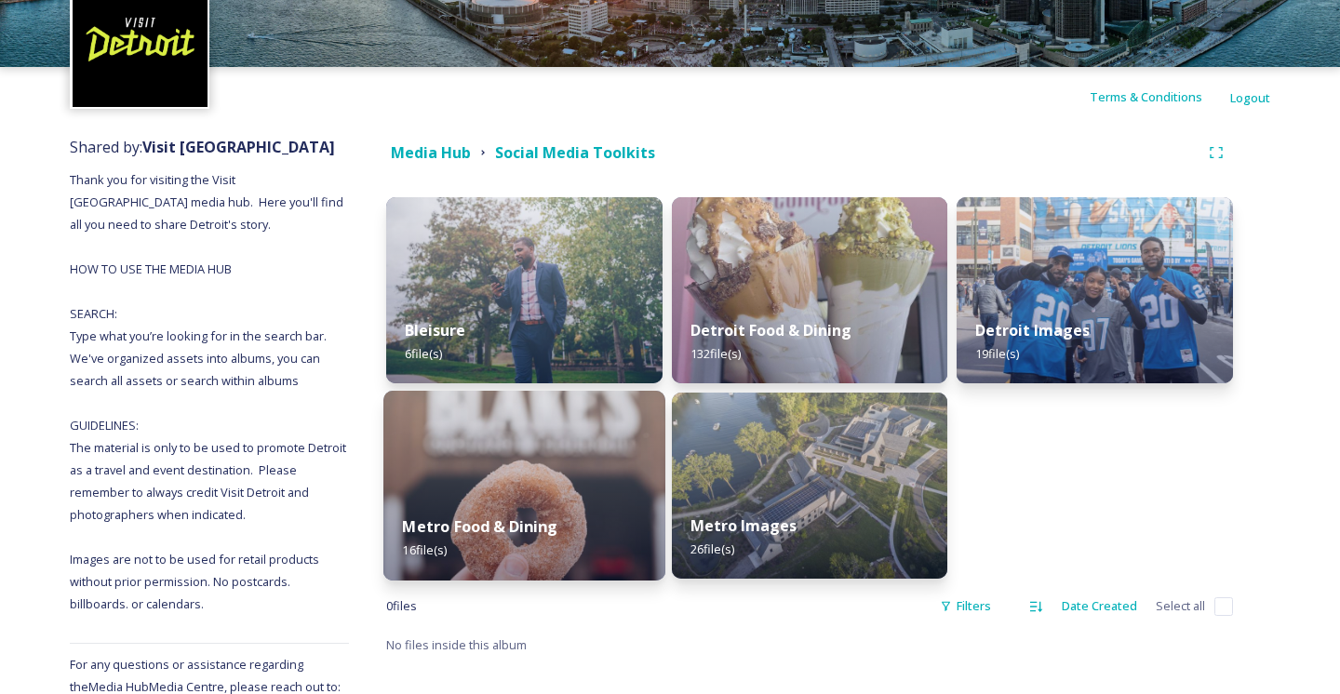
click at [538, 434] on img at bounding box center [524, 486] width 282 height 190
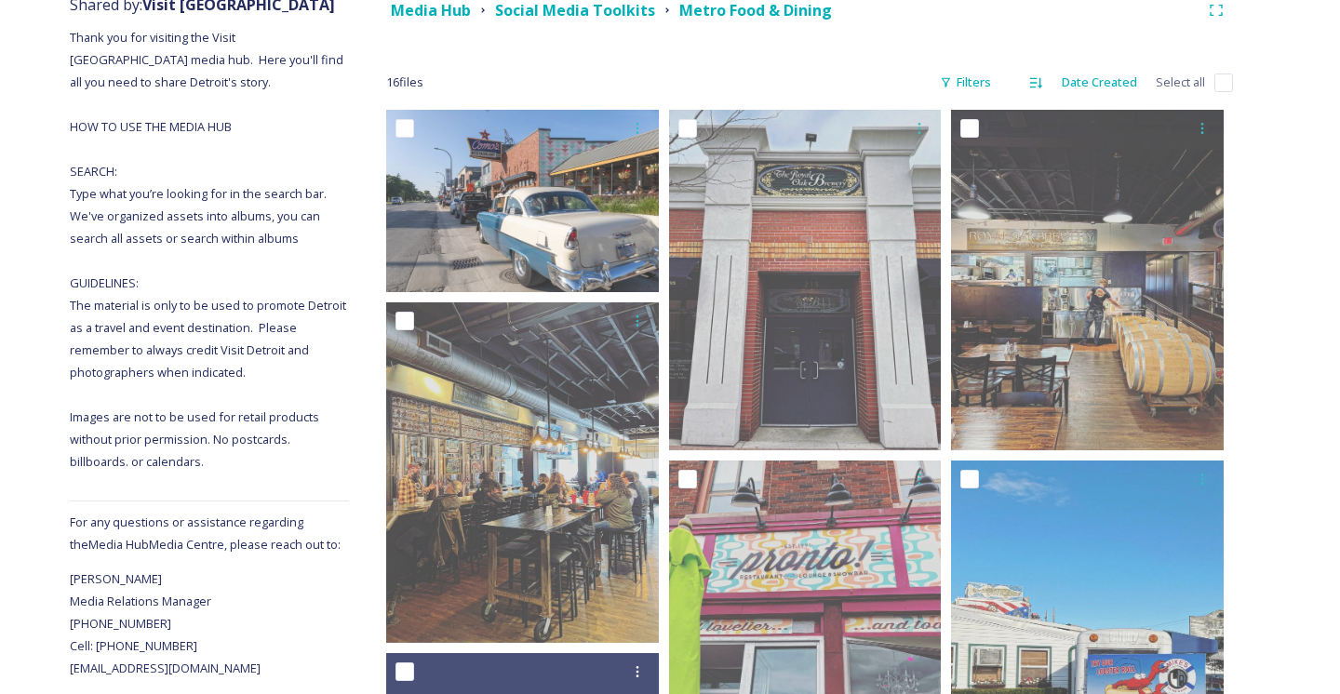
scroll to position [274, 0]
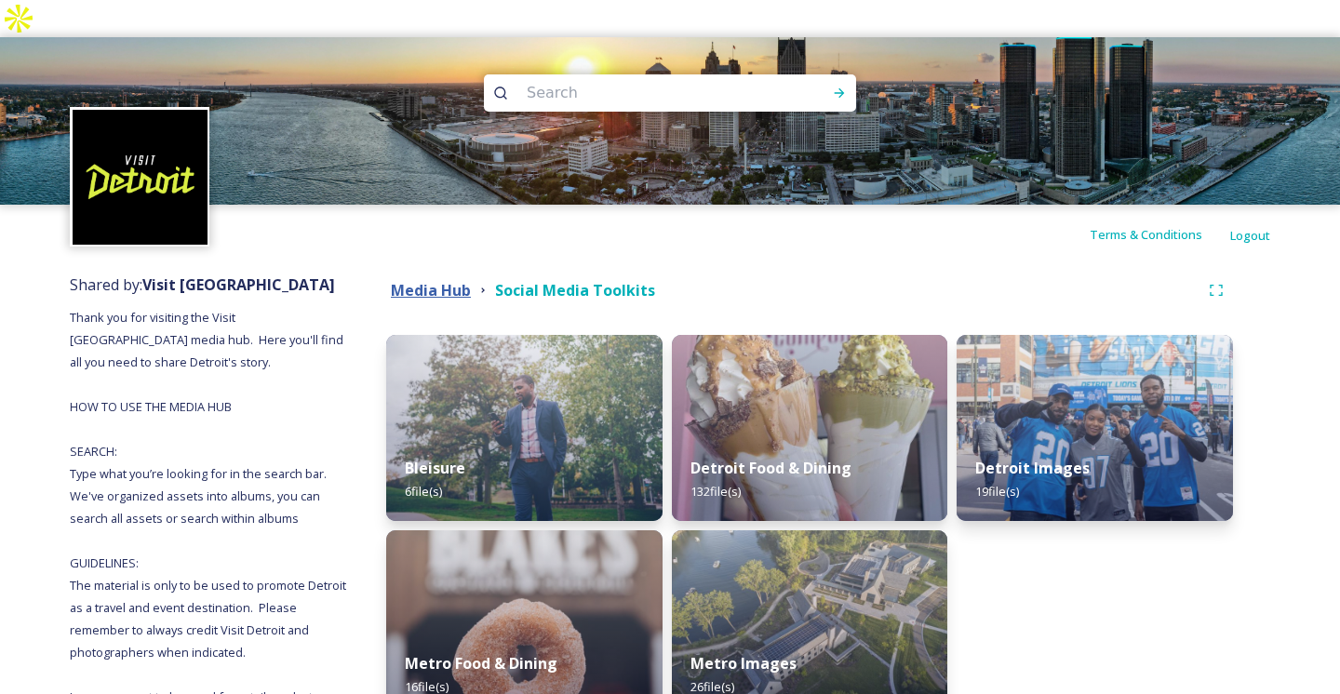
click at [430, 280] on strong "Media Hub" at bounding box center [431, 290] width 80 height 20
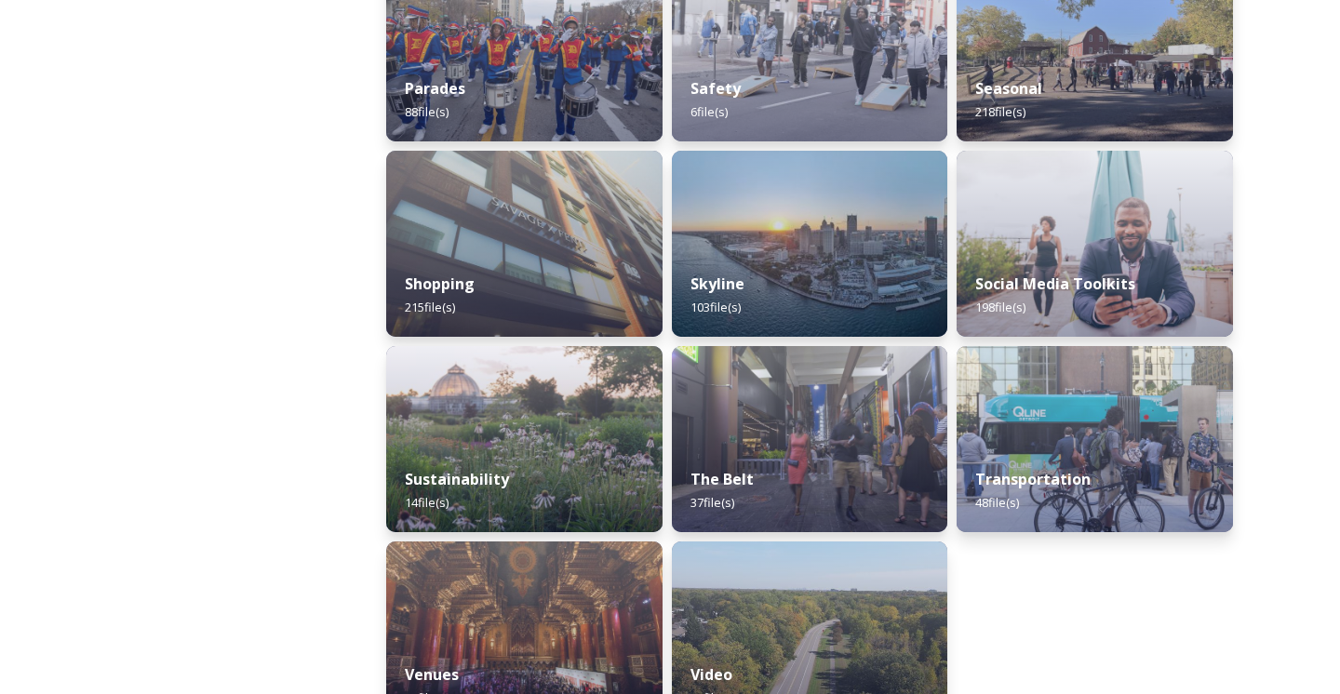
scroll to position [1762, 0]
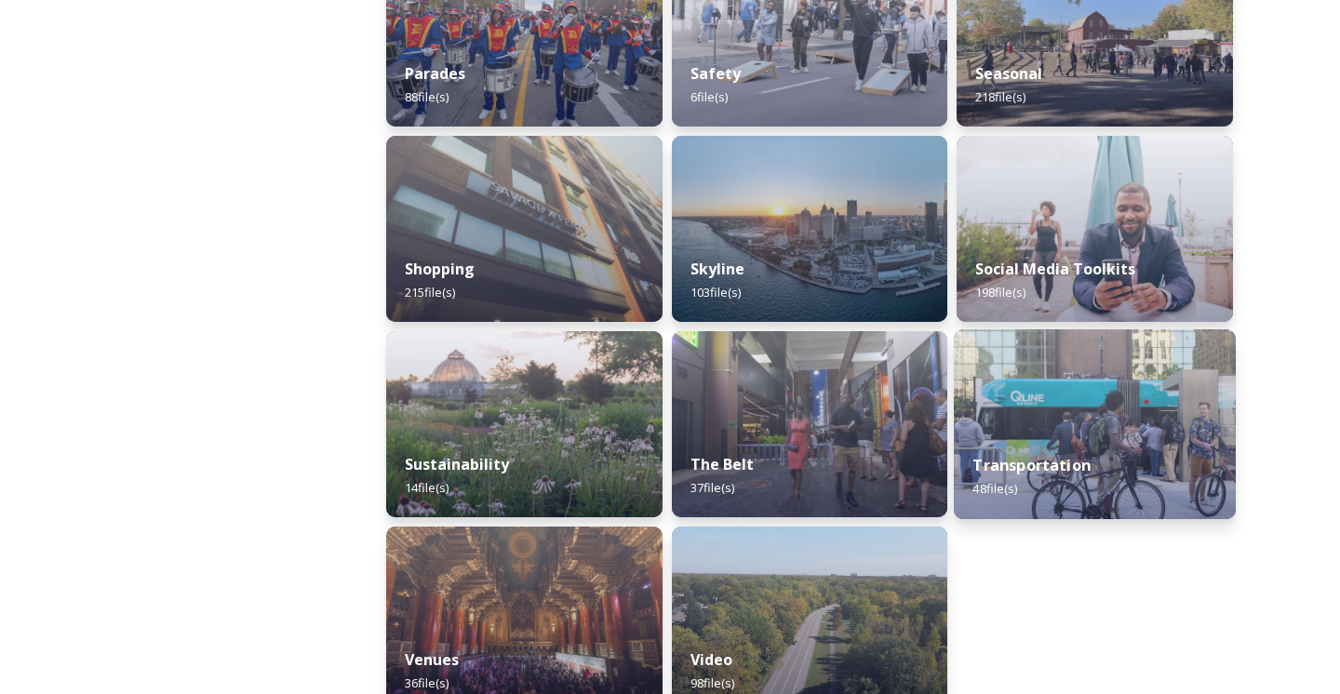
click at [1075, 434] on div "Transportation 48 file(s)" at bounding box center [1095, 476] width 282 height 85
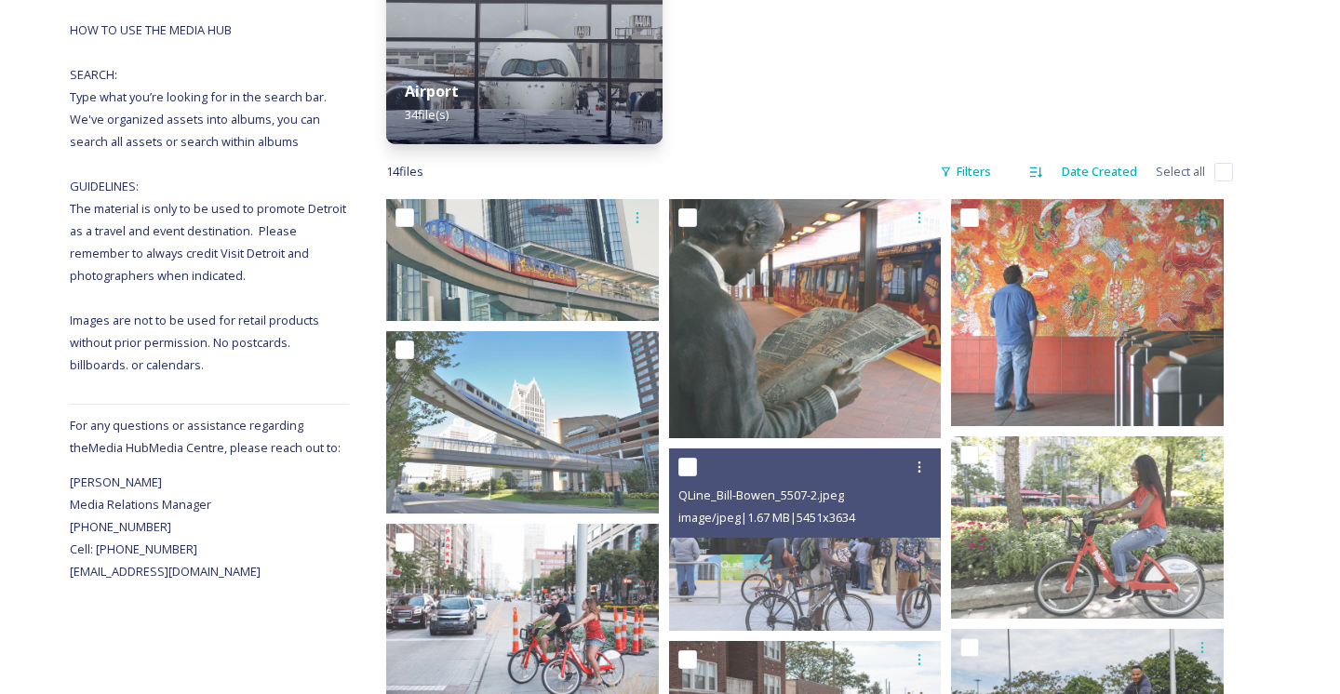
scroll to position [370, 0]
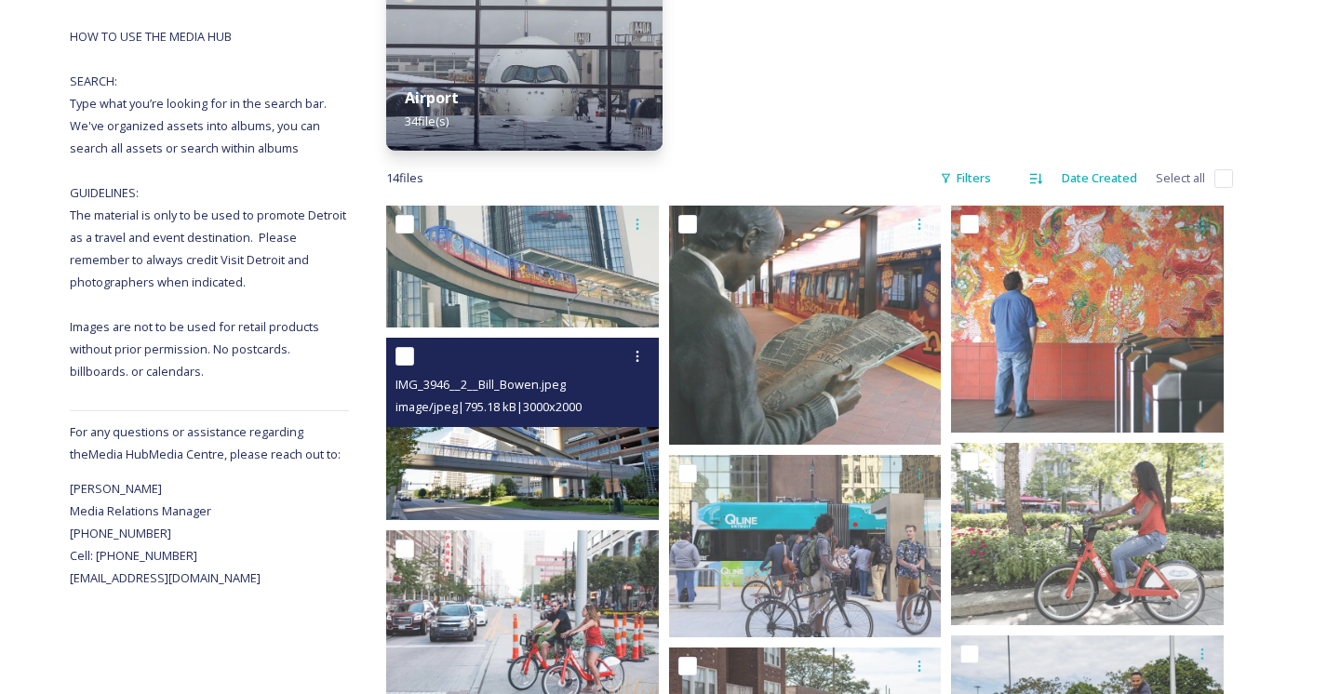
click at [556, 393] on img at bounding box center [522, 428] width 273 height 181
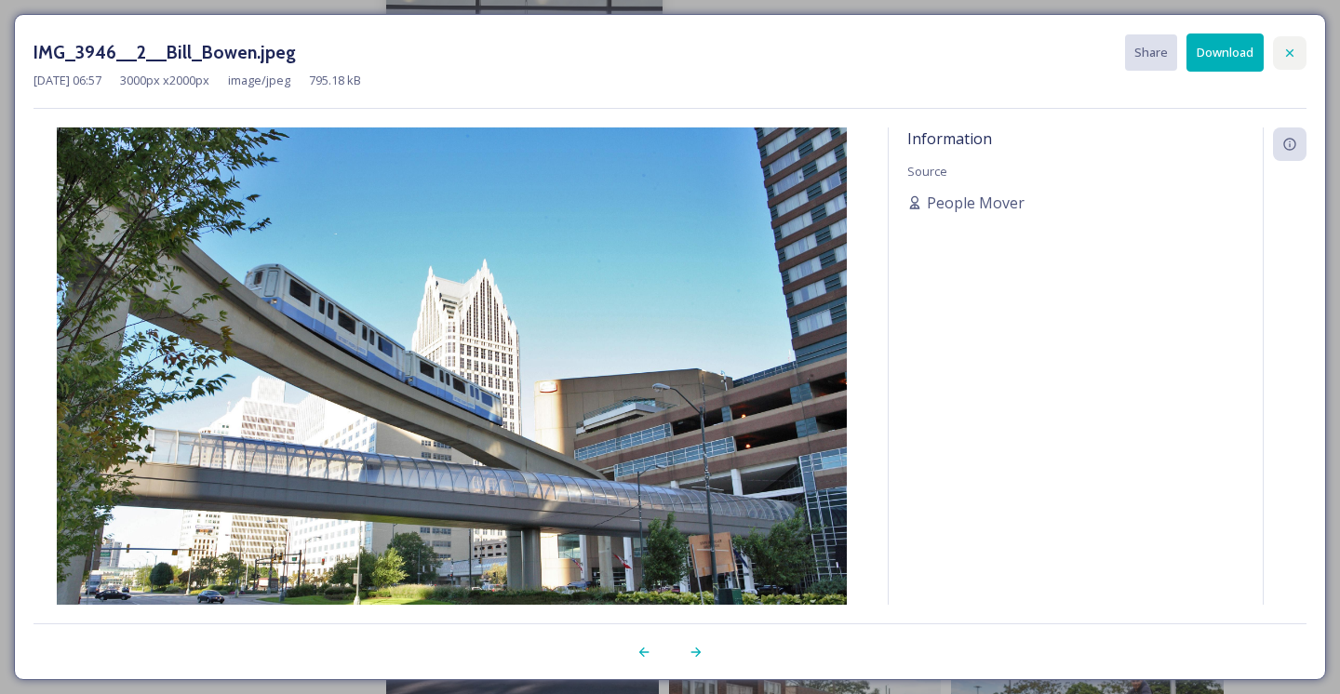
click at [1288, 55] on icon at bounding box center [1289, 53] width 15 height 15
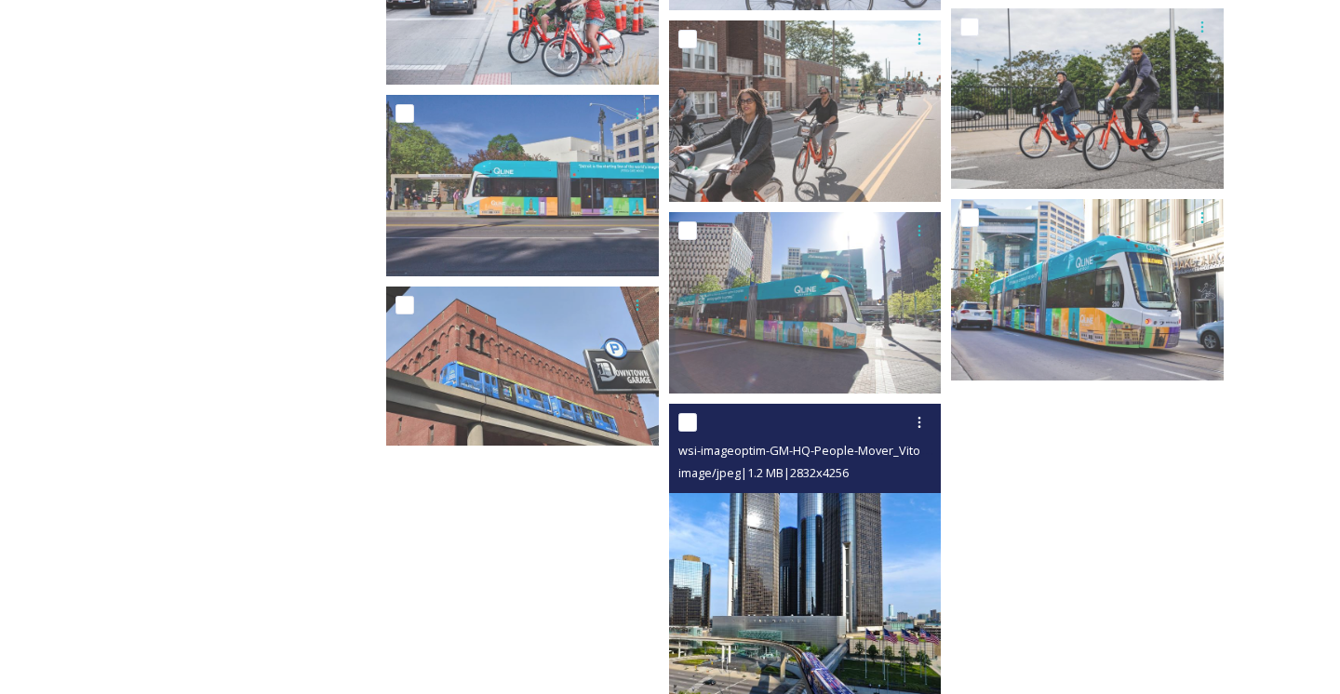
click at [820, 503] on img at bounding box center [805, 609] width 273 height 410
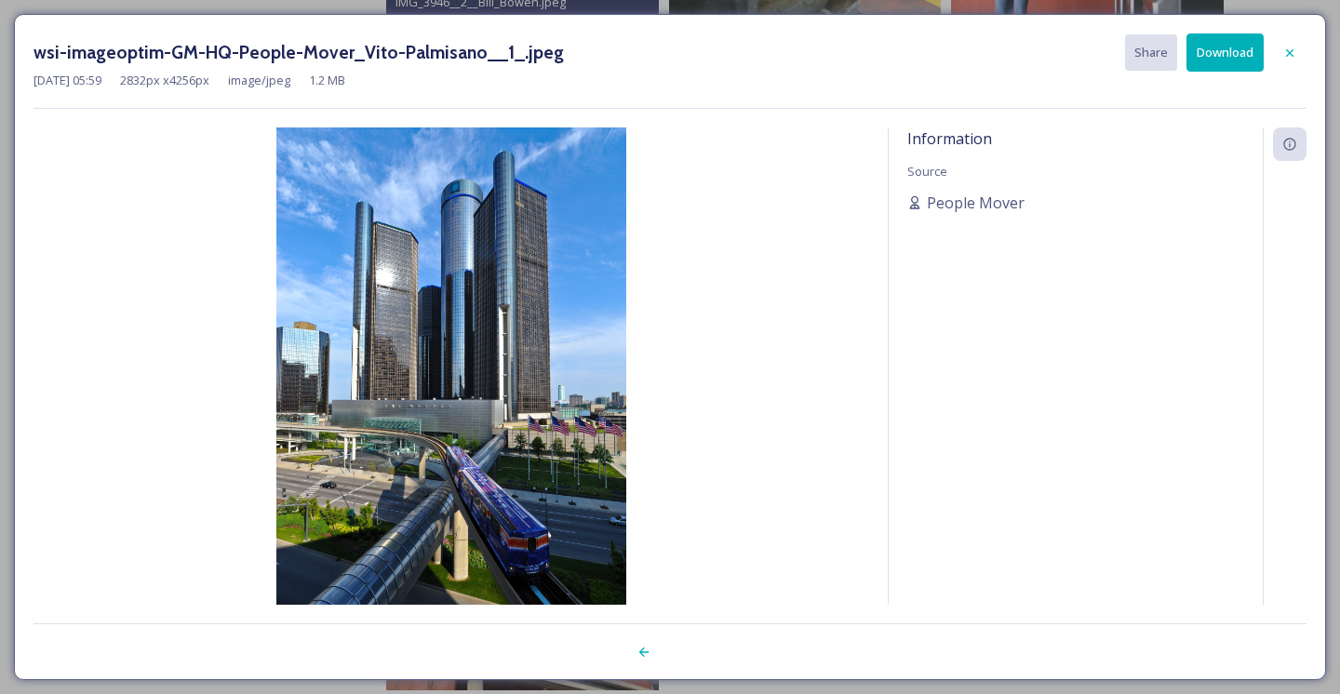
click at [1229, 59] on button "Download" at bounding box center [1224, 52] width 77 height 38
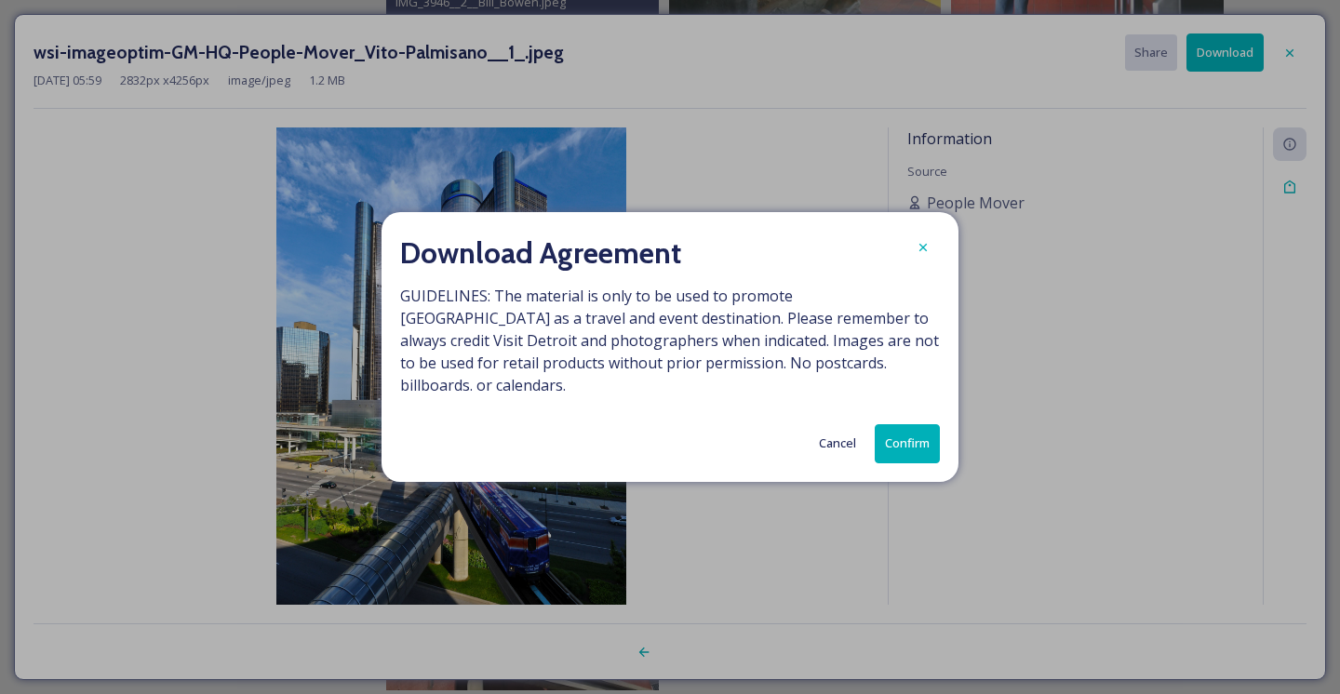
click at [897, 431] on button "Confirm" at bounding box center [907, 443] width 65 height 38
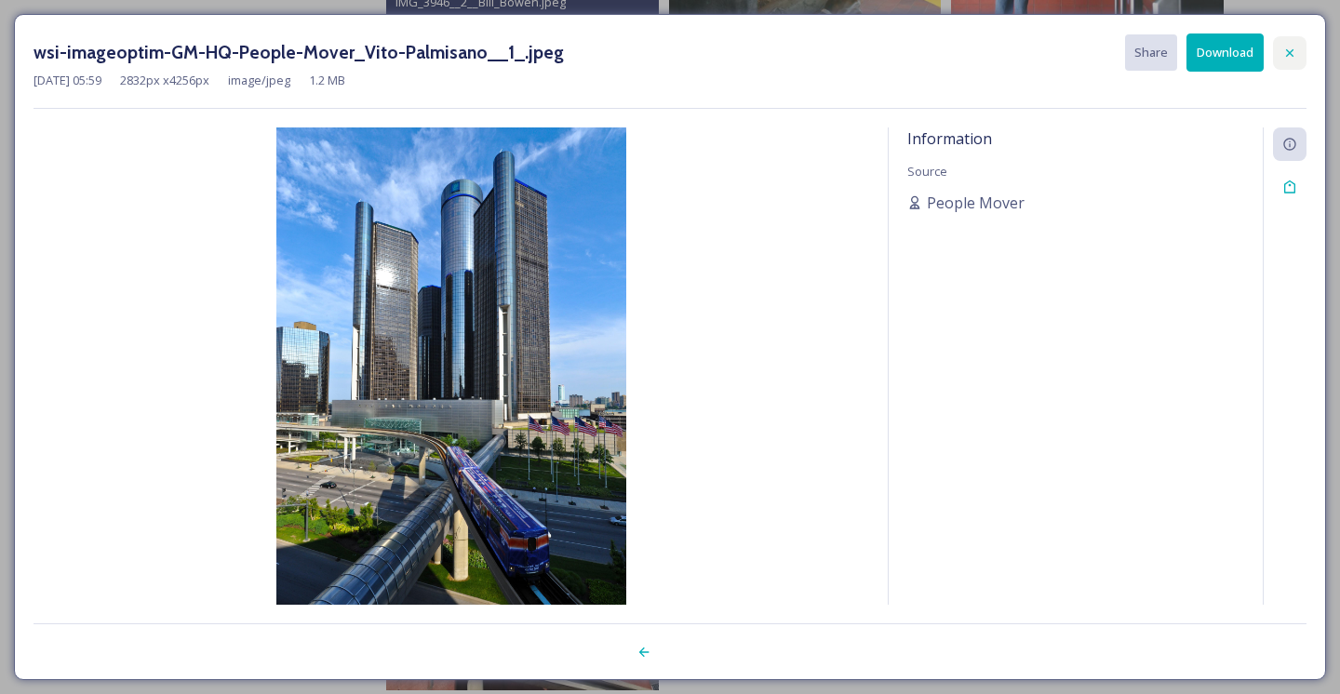
click at [1289, 53] on icon at bounding box center [1289, 53] width 15 height 15
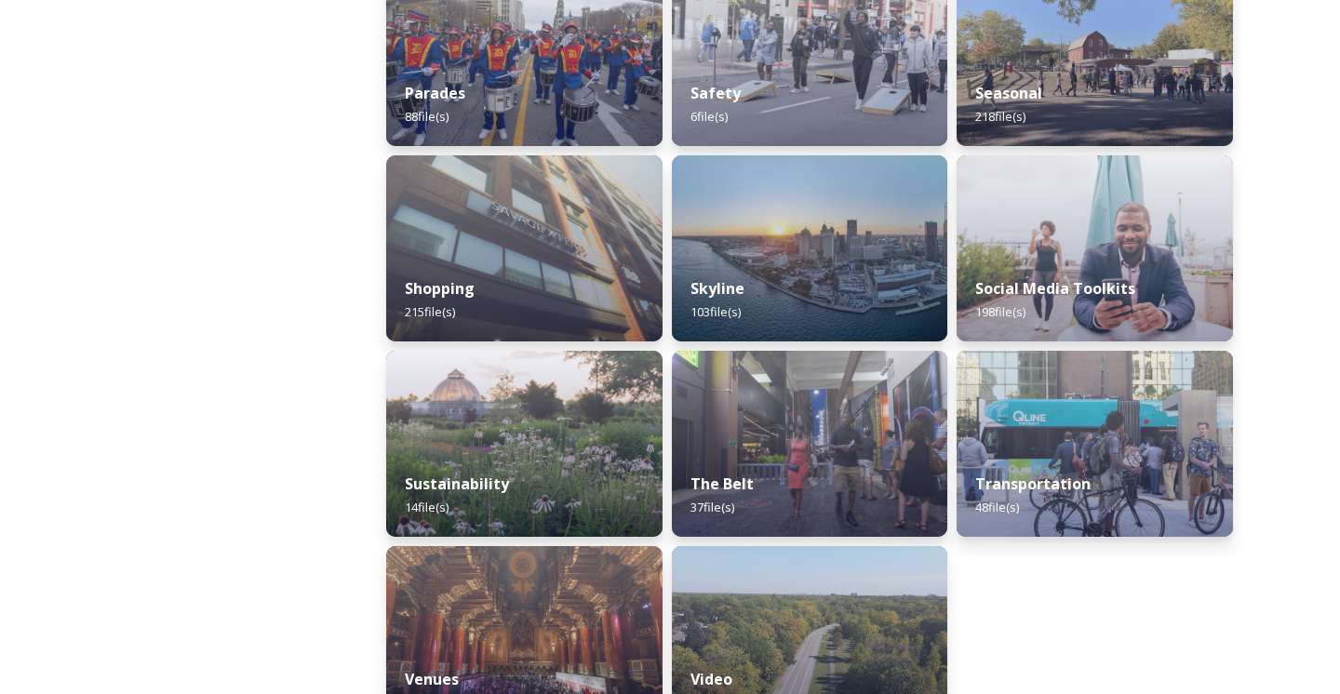
scroll to position [1762, 0]
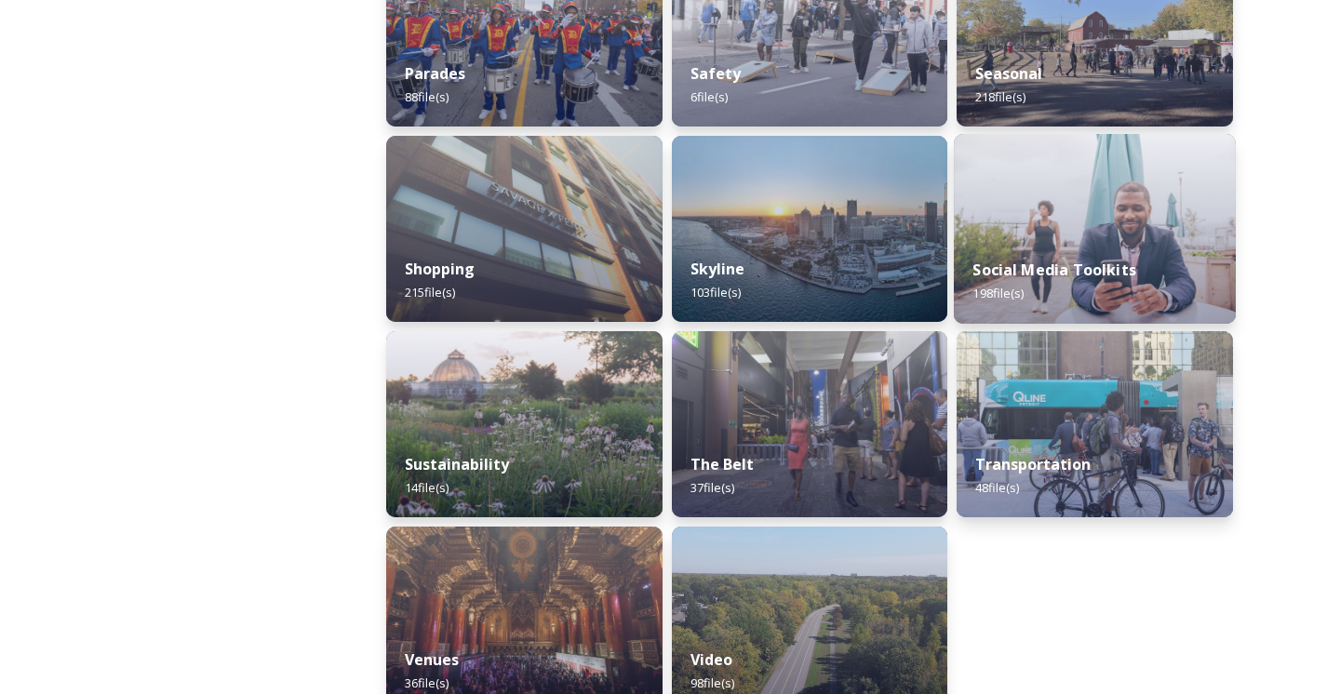
click at [1084, 260] on strong "Social Media Toolkits" at bounding box center [1054, 270] width 163 height 20
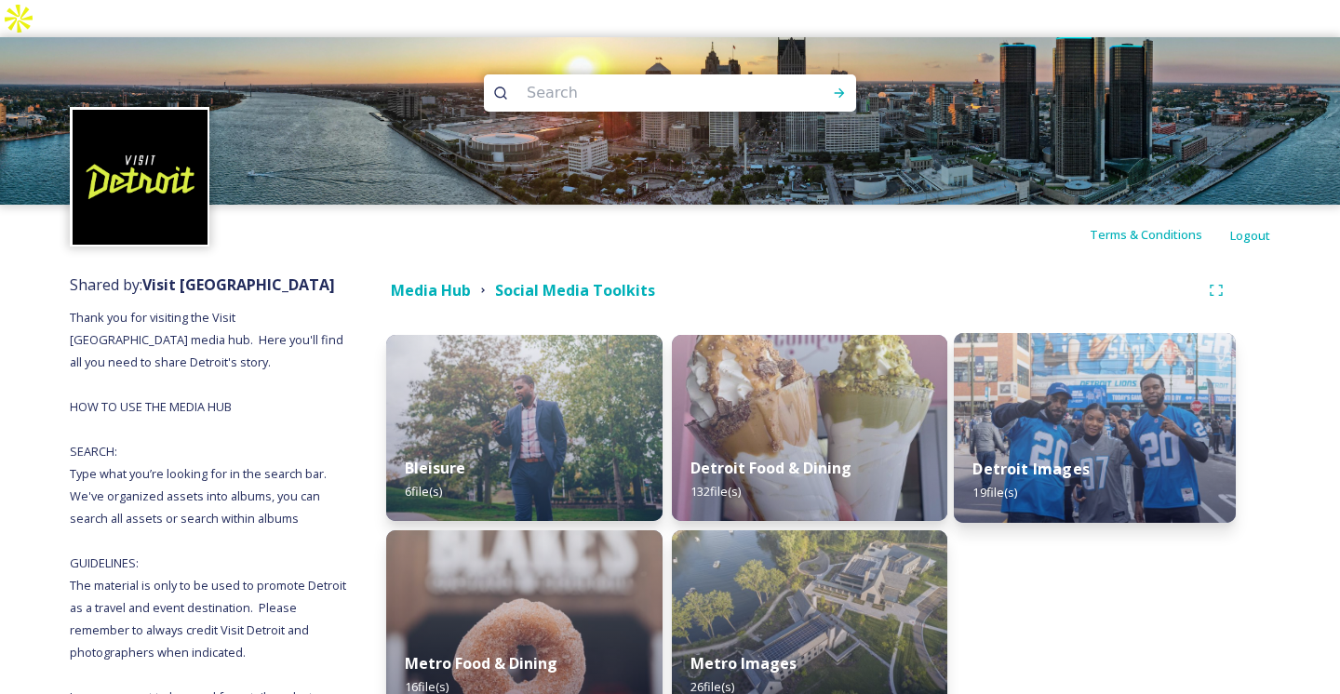
click at [985, 459] on strong "Detroit Images" at bounding box center [1031, 469] width 116 height 20
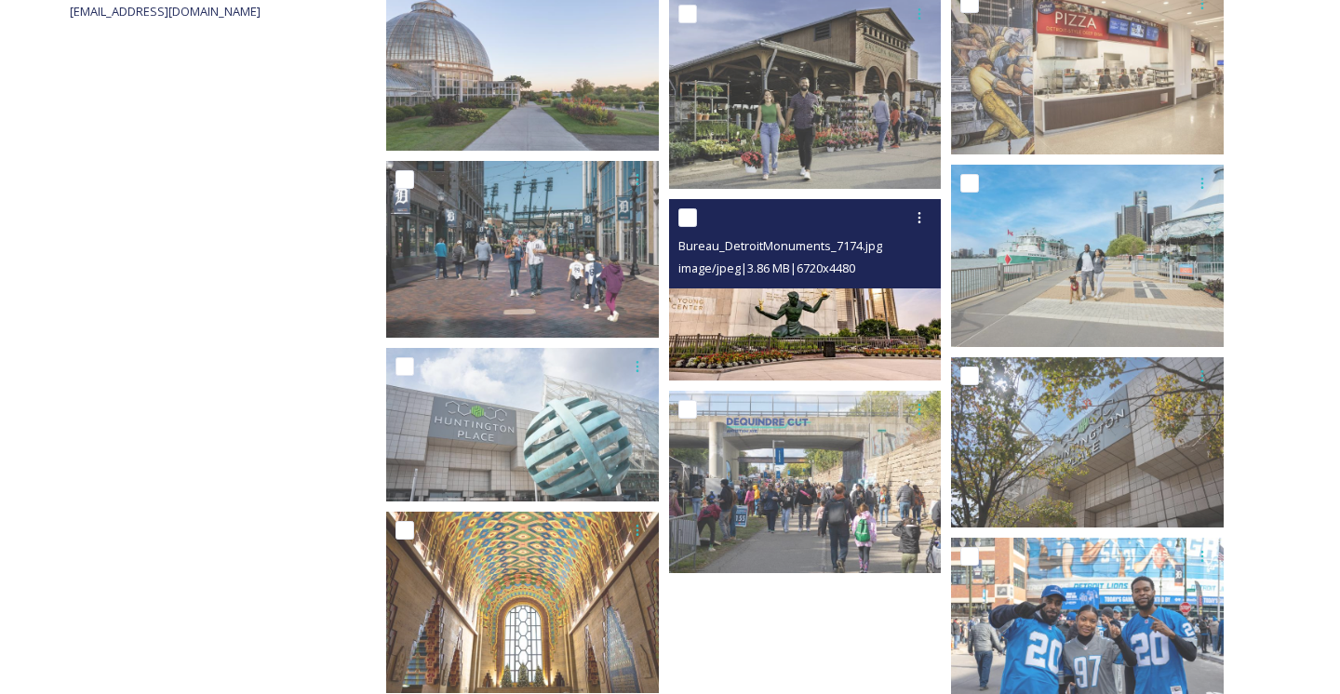
scroll to position [966, 0]
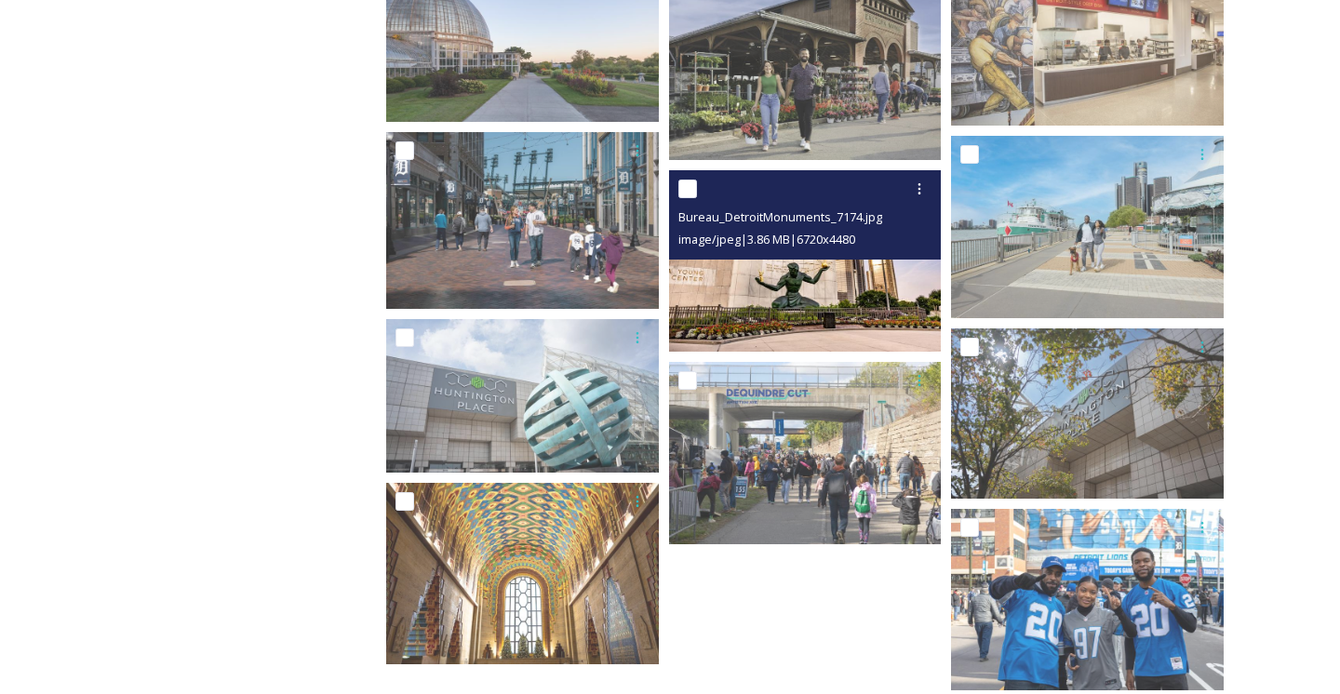
click at [806, 246] on img at bounding box center [805, 260] width 273 height 181
